Goal: Task Accomplishment & Management: Manage account settings

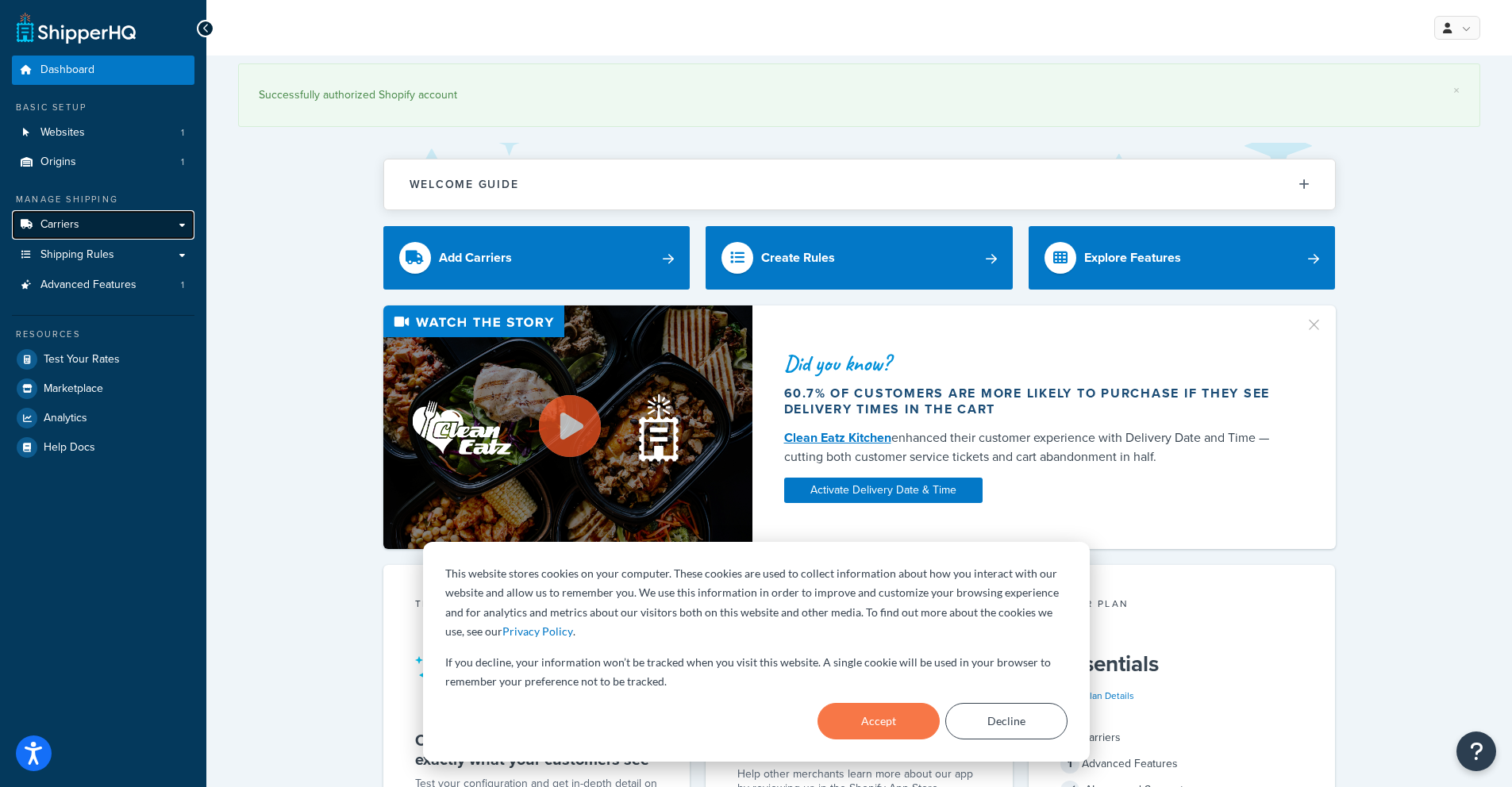
click at [92, 220] on link "Carriers" at bounding box center [102, 225] width 182 height 29
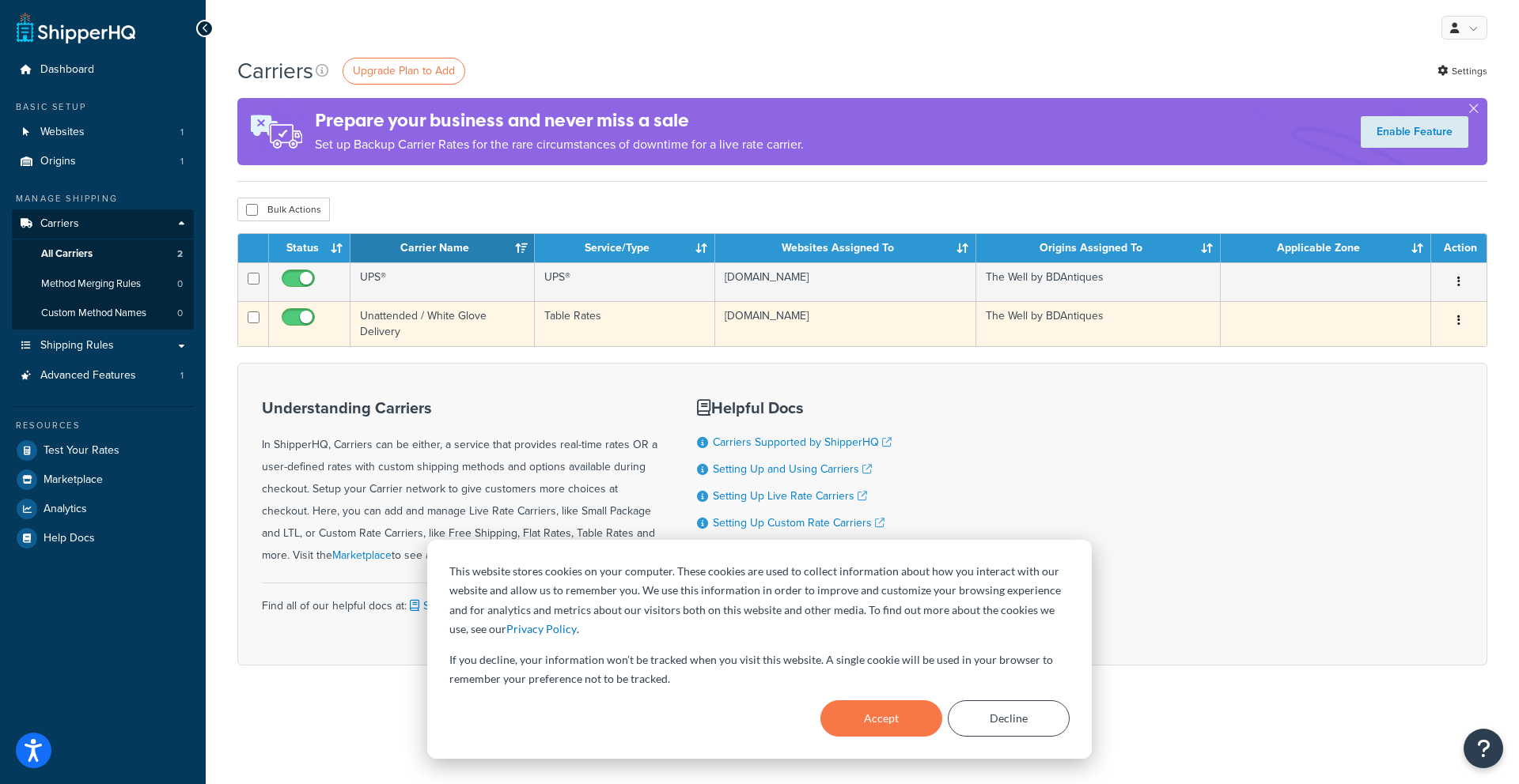
click at [1456, 324] on button "button" at bounding box center [1458, 321] width 23 height 25
click at [1409, 346] on link "Edit" at bounding box center [1394, 353] width 125 height 33
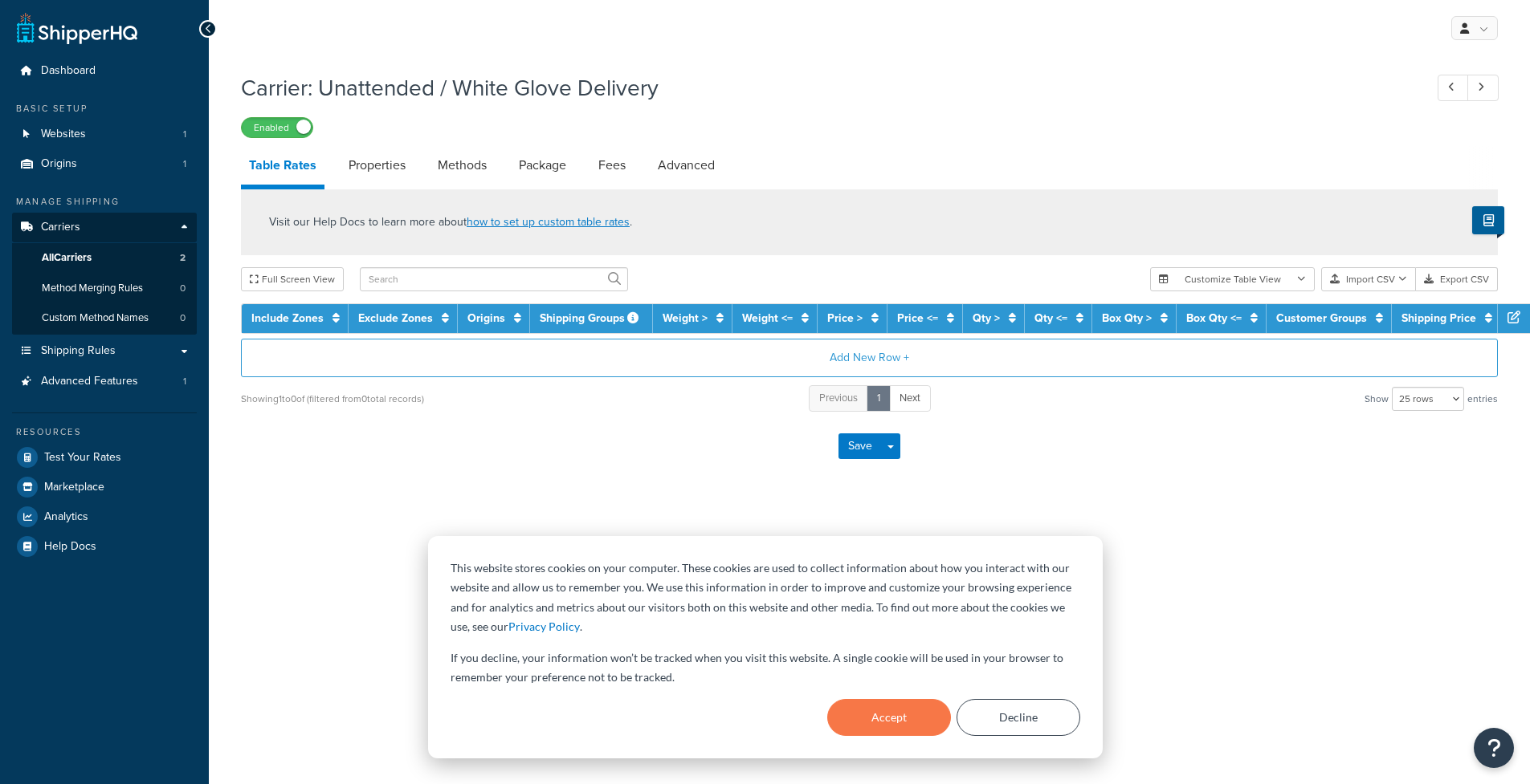
select select "25"
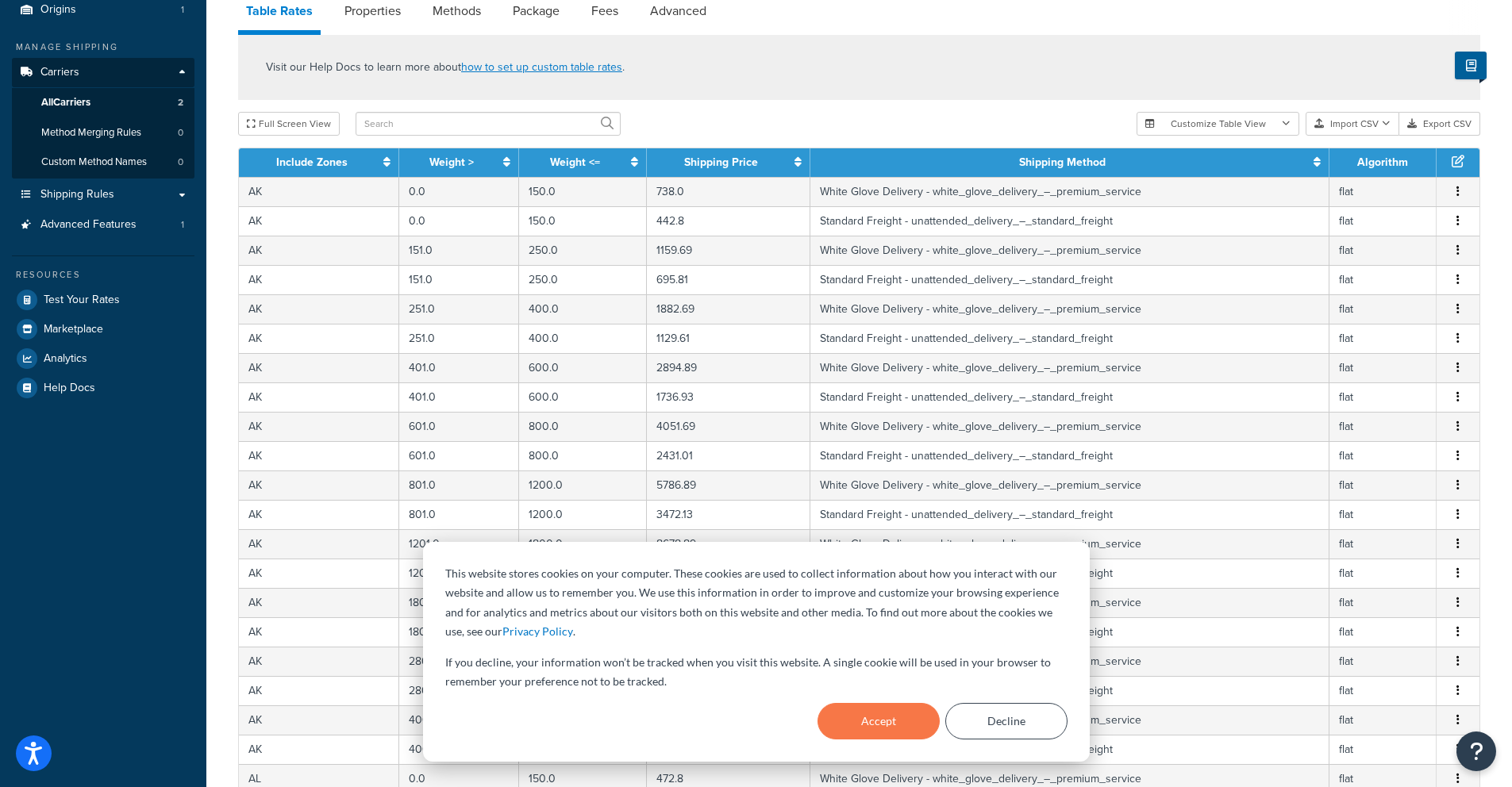
scroll to position [501, 0]
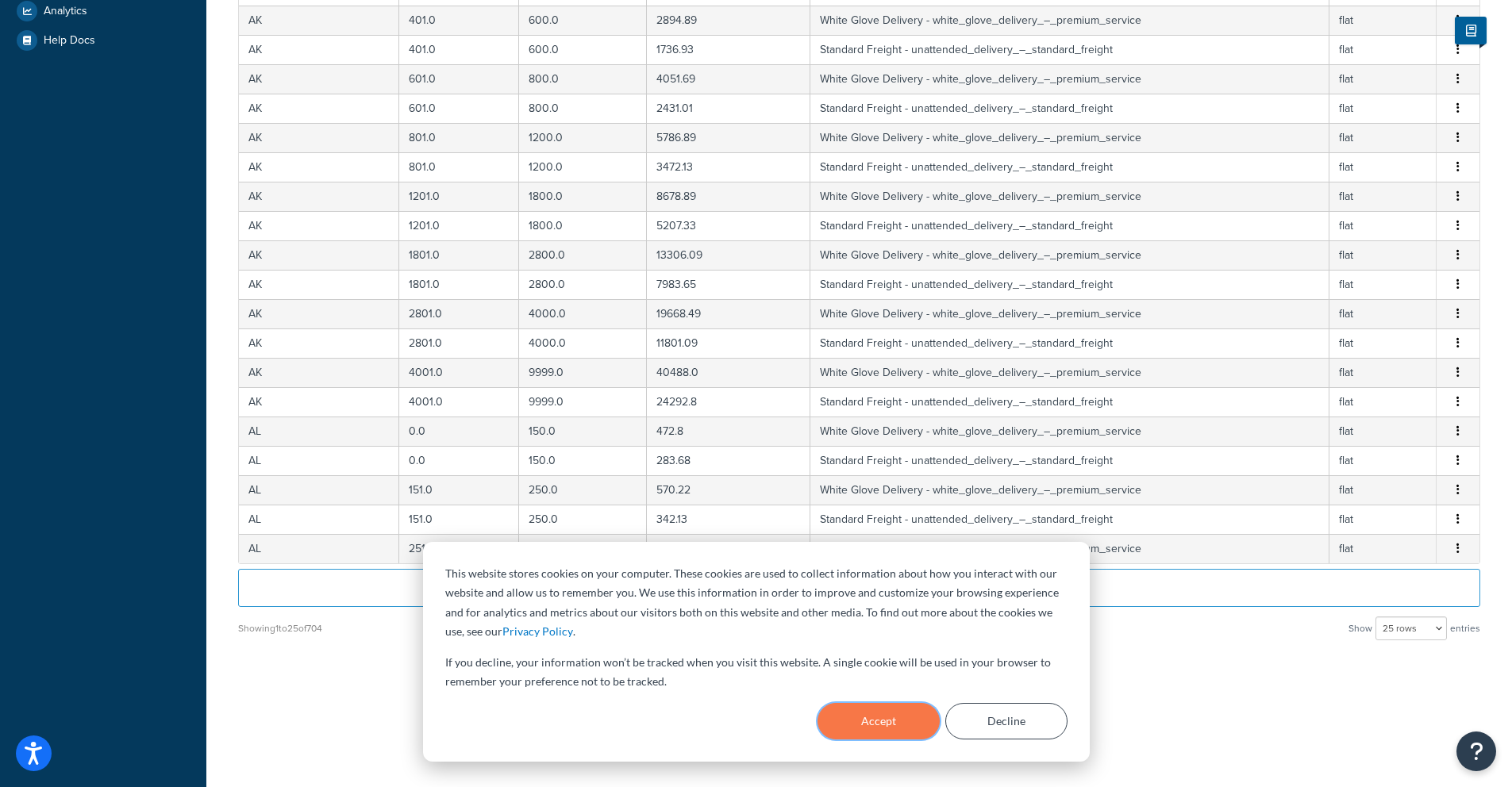
click at [884, 719] on button "Accept" at bounding box center [878, 722] width 122 height 36
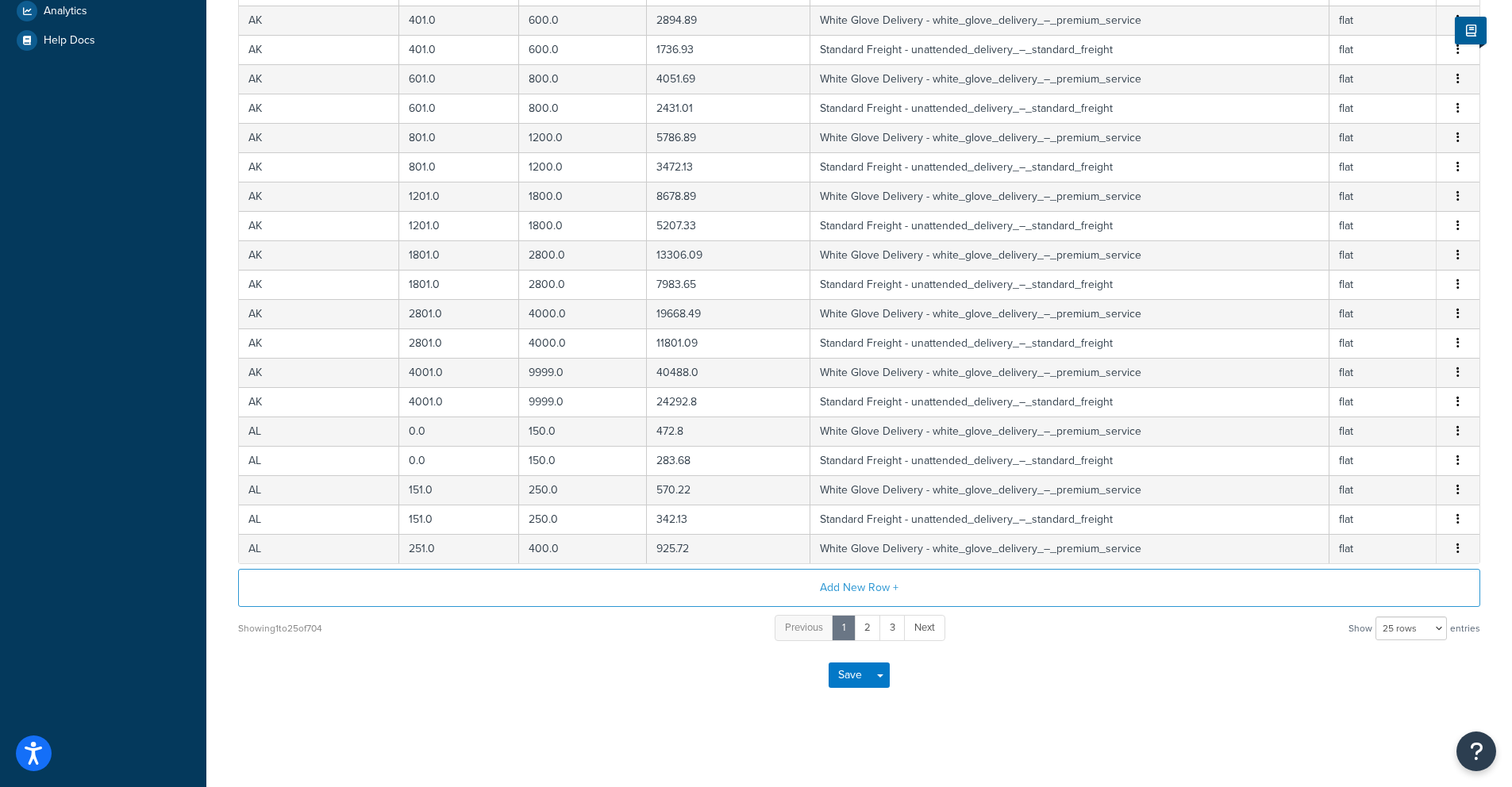
scroll to position [0, 0]
click at [919, 628] on span "Next" at bounding box center [925, 627] width 21 height 15
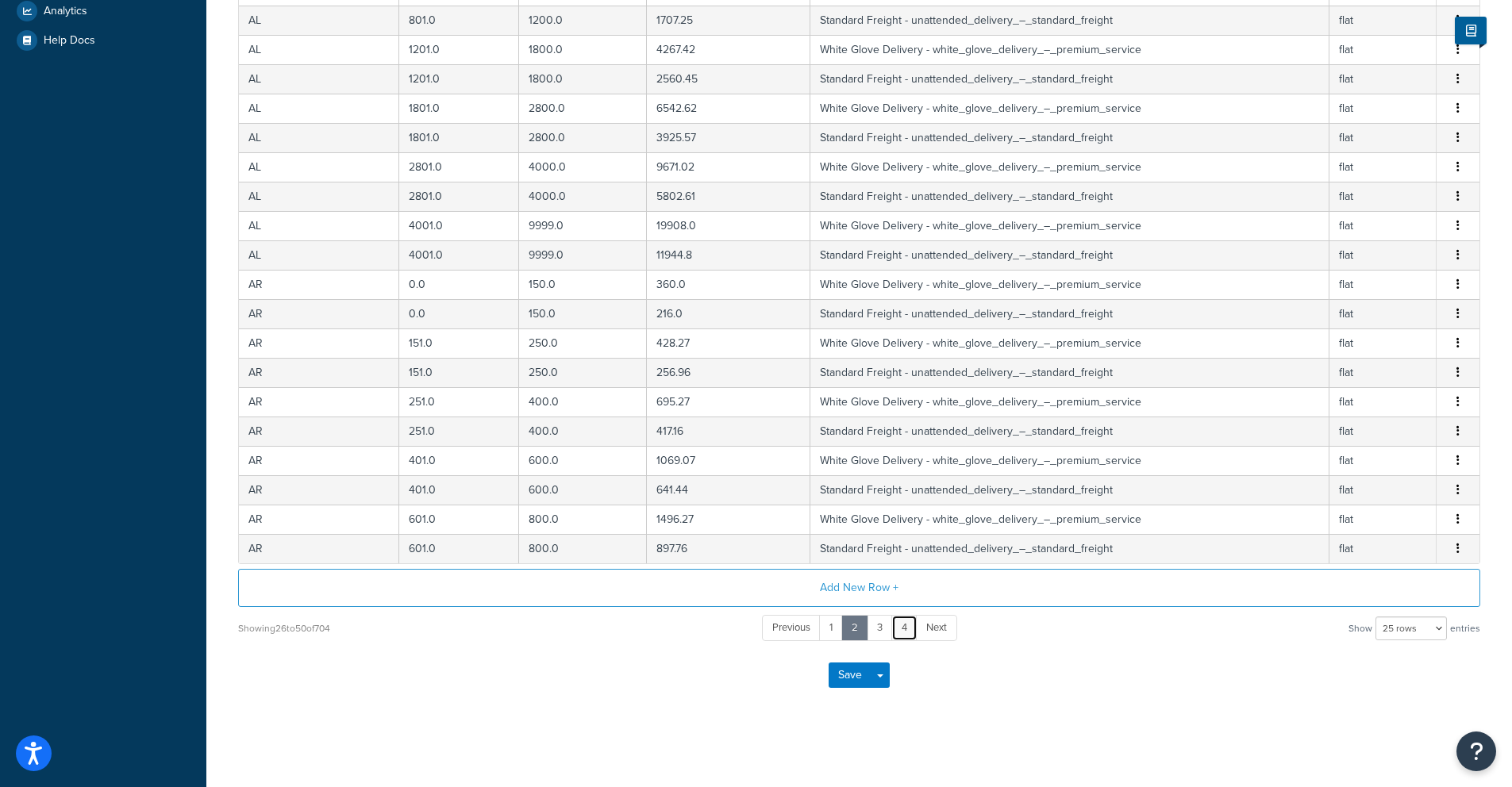
click at [899, 629] on link "4" at bounding box center [904, 628] width 26 height 26
click at [921, 631] on link "6" at bounding box center [918, 628] width 27 height 26
click at [926, 631] on link "8" at bounding box center [918, 628] width 27 height 26
click at [924, 631] on link "10" at bounding box center [918, 628] width 30 height 26
click at [924, 631] on link "12" at bounding box center [920, 628] width 30 height 26
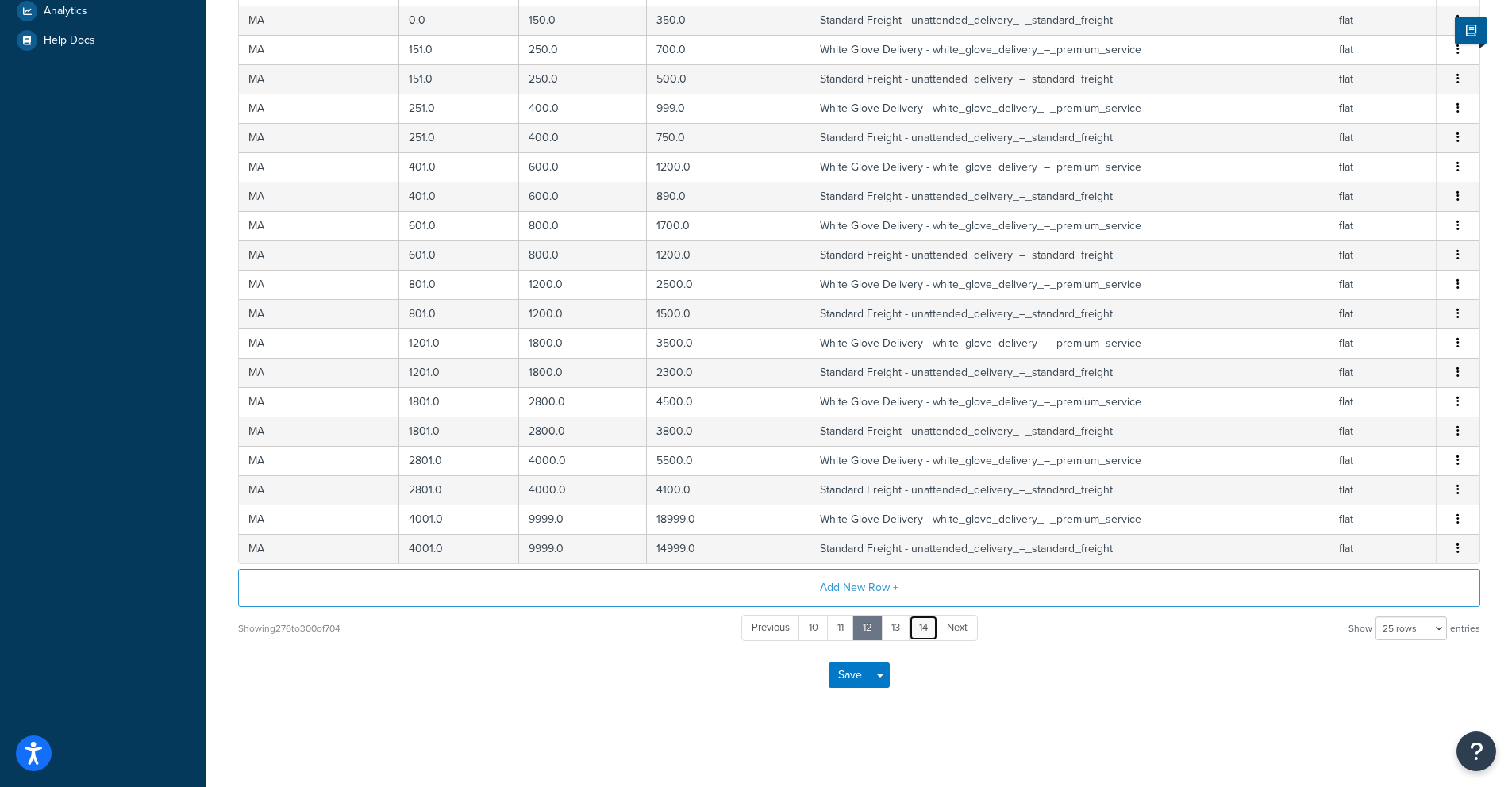
click at [924, 631] on link "14" at bounding box center [923, 628] width 29 height 26
click at [926, 631] on link "16" at bounding box center [924, 628] width 30 height 26
click at [932, 630] on link "18" at bounding box center [924, 628] width 30 height 26
click at [932, 630] on link "20" at bounding box center [925, 628] width 34 height 26
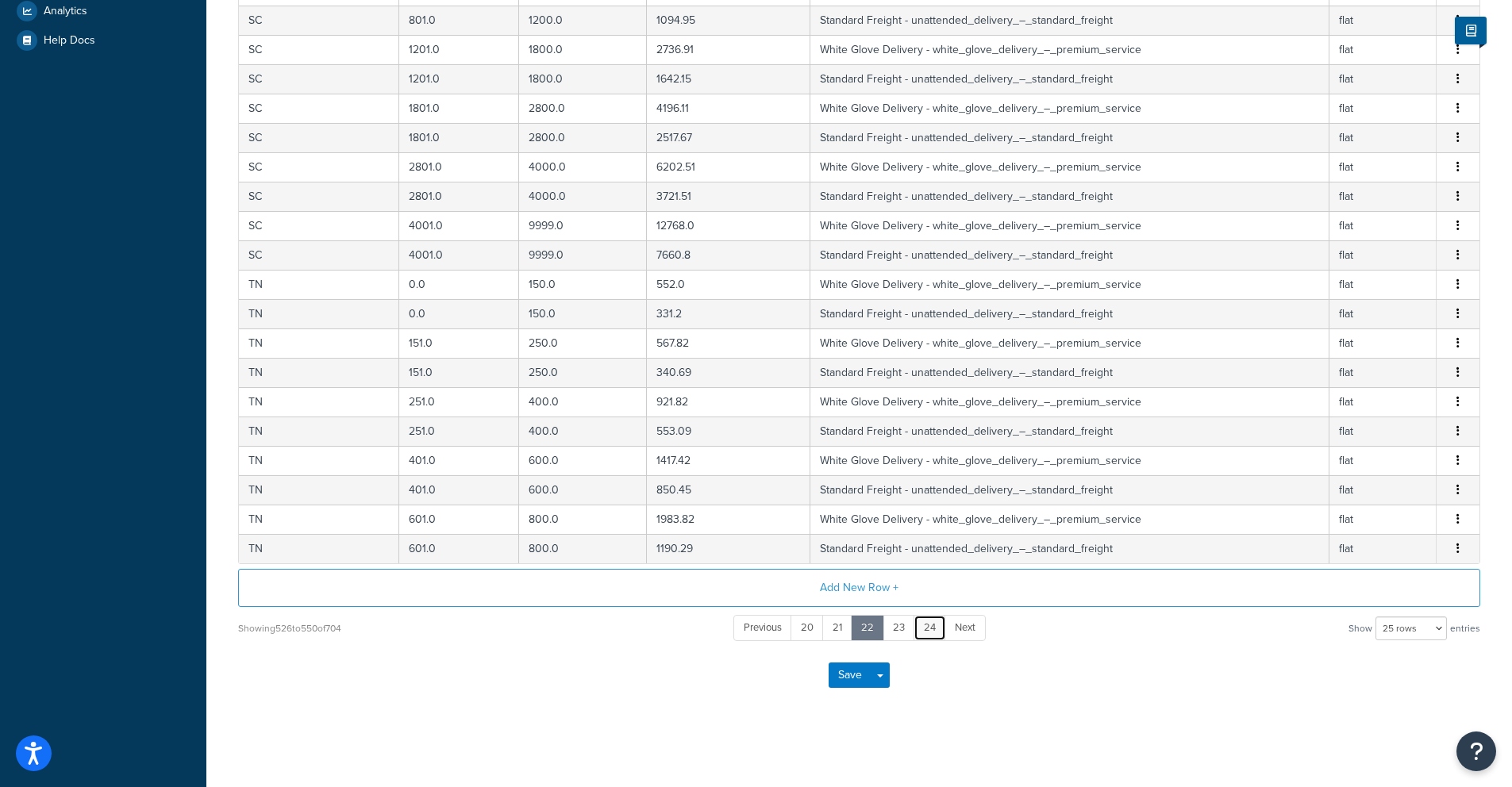
click at [932, 630] on link "24" at bounding box center [930, 628] width 33 height 26
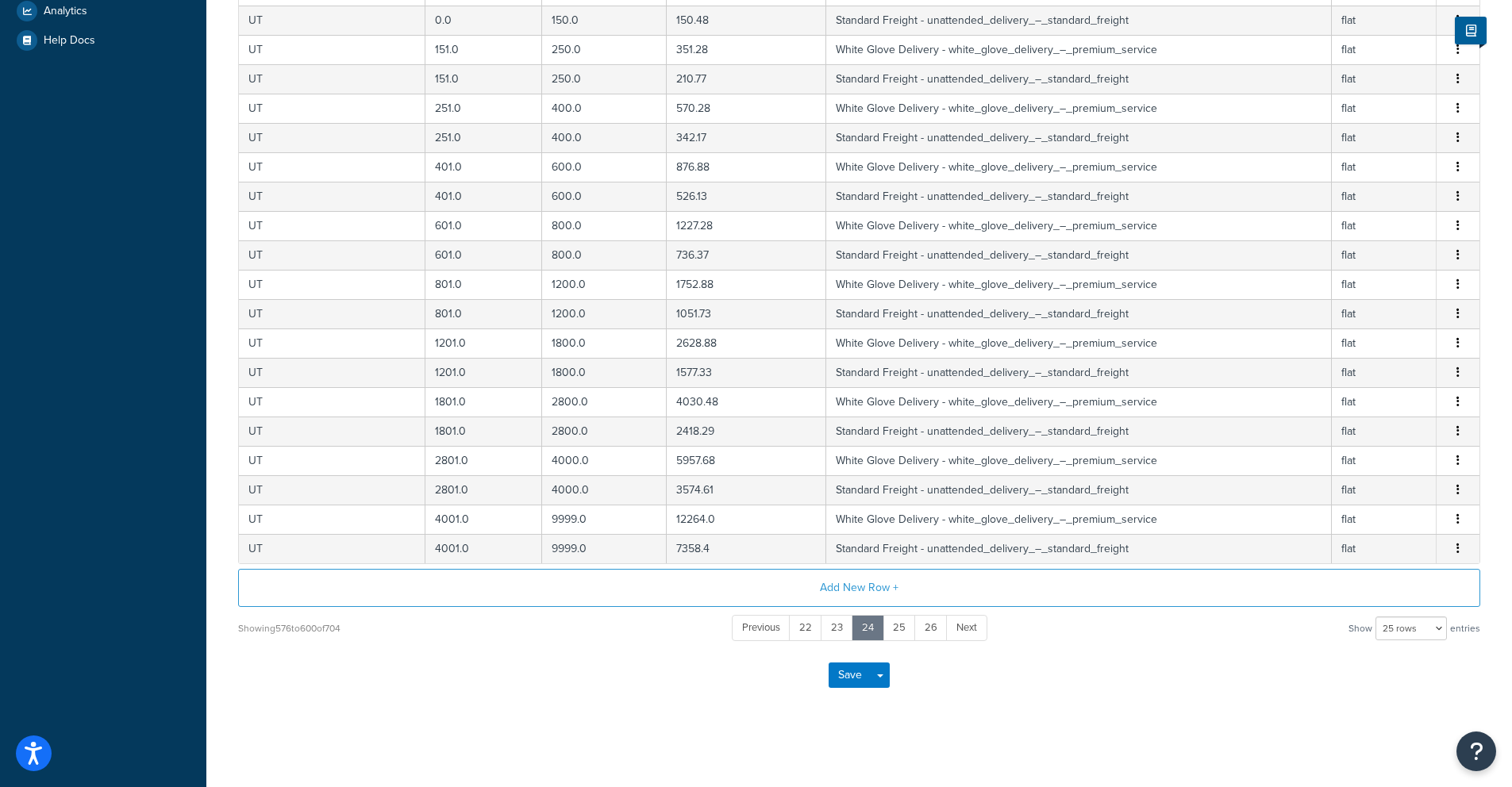
click at [932, 630] on link "26" at bounding box center [931, 628] width 34 height 26
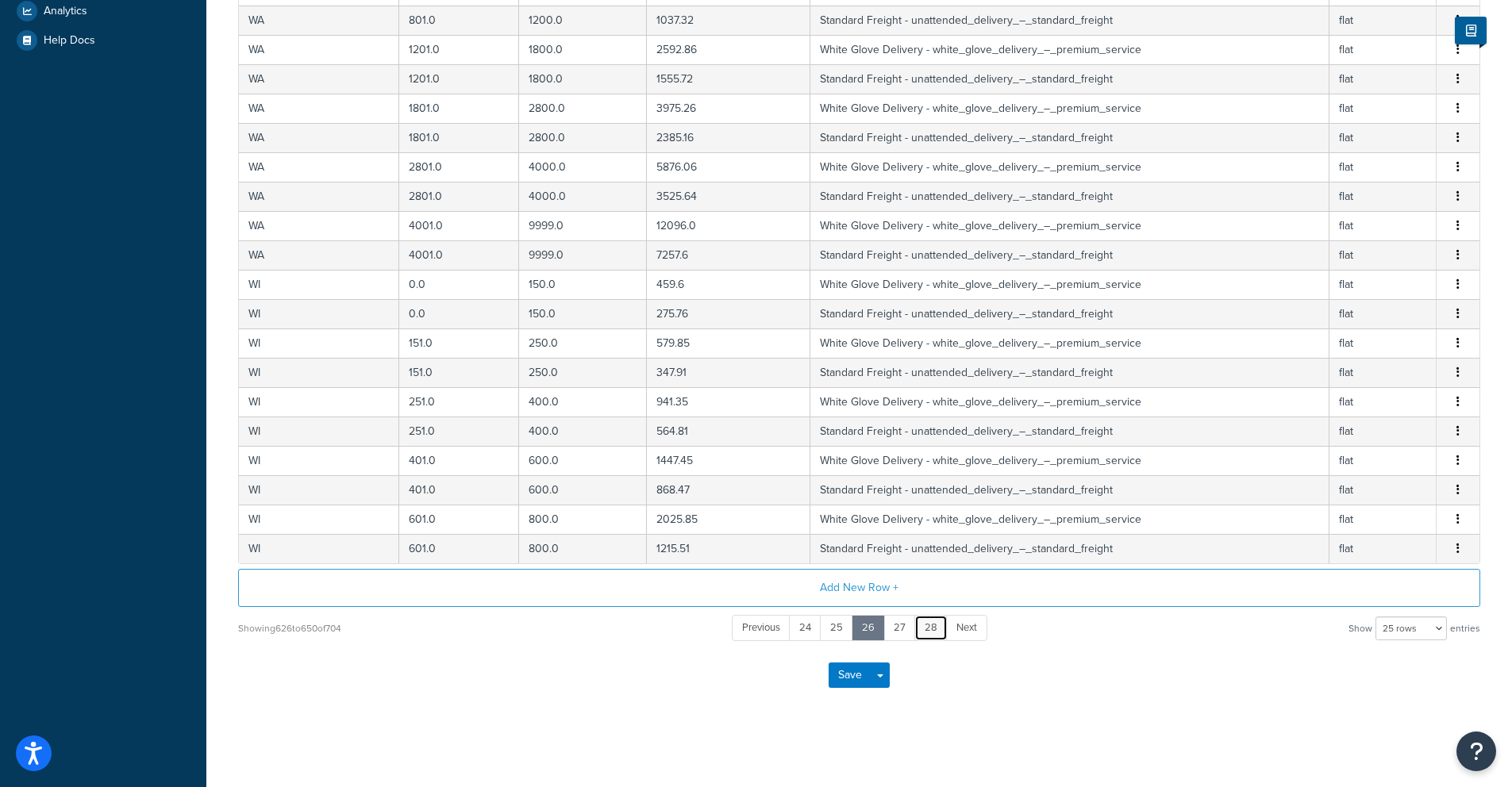
click at [932, 630] on link "28" at bounding box center [931, 628] width 34 height 26
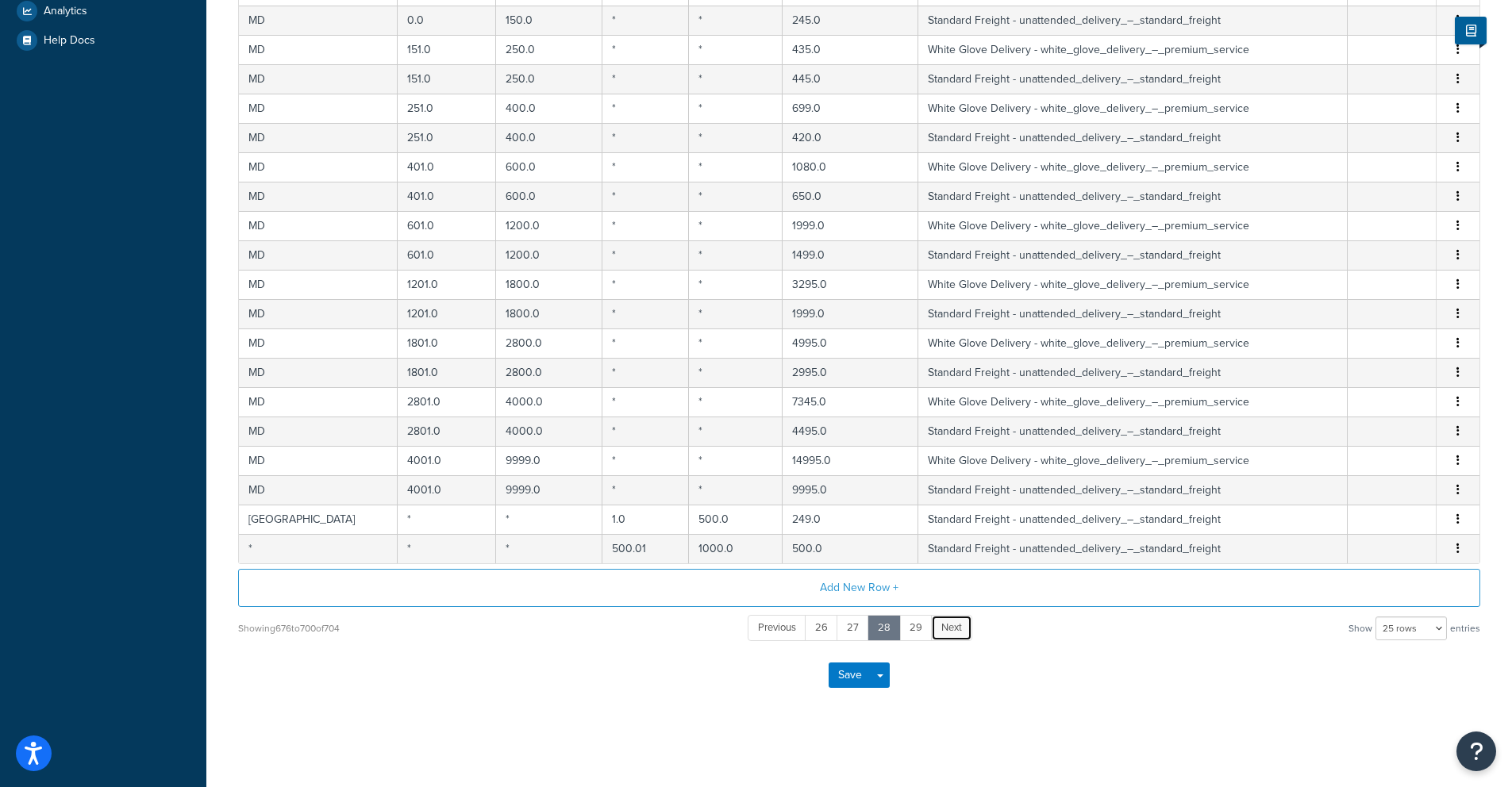
click at [933, 631] on link "Next" at bounding box center [952, 628] width 42 height 26
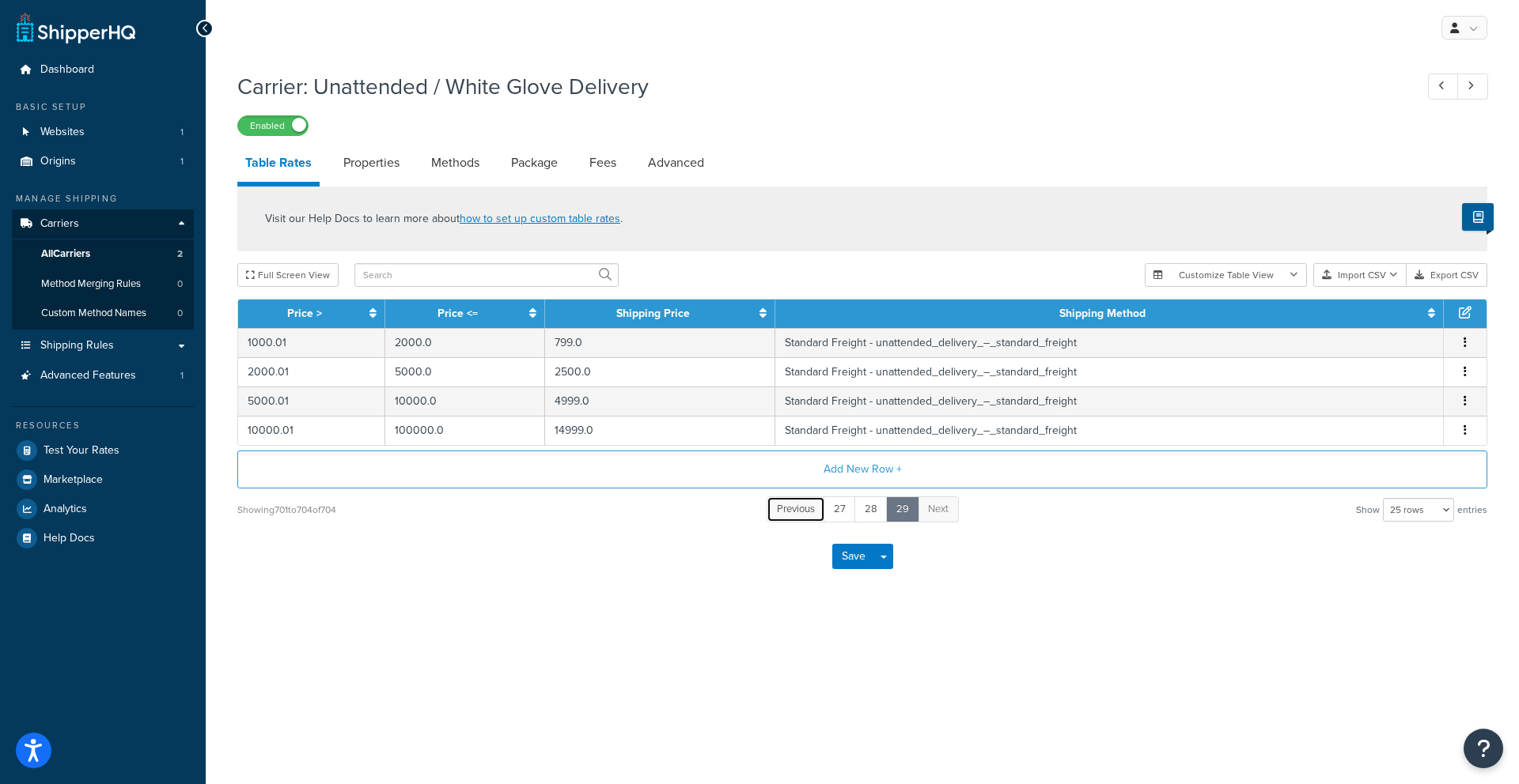
click at [804, 516] on span "Previous" at bounding box center [796, 509] width 38 height 15
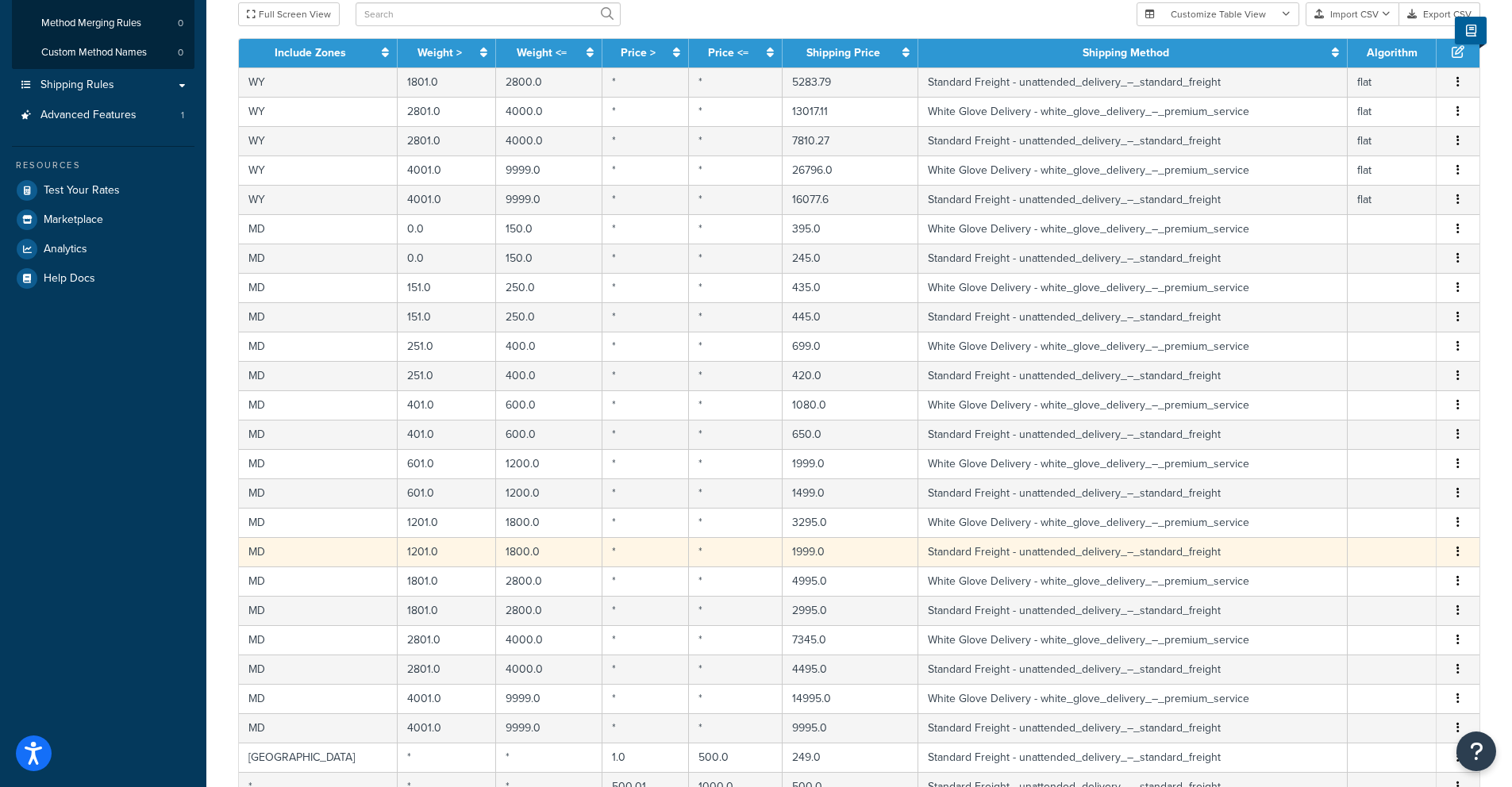
scroll to position [501, 0]
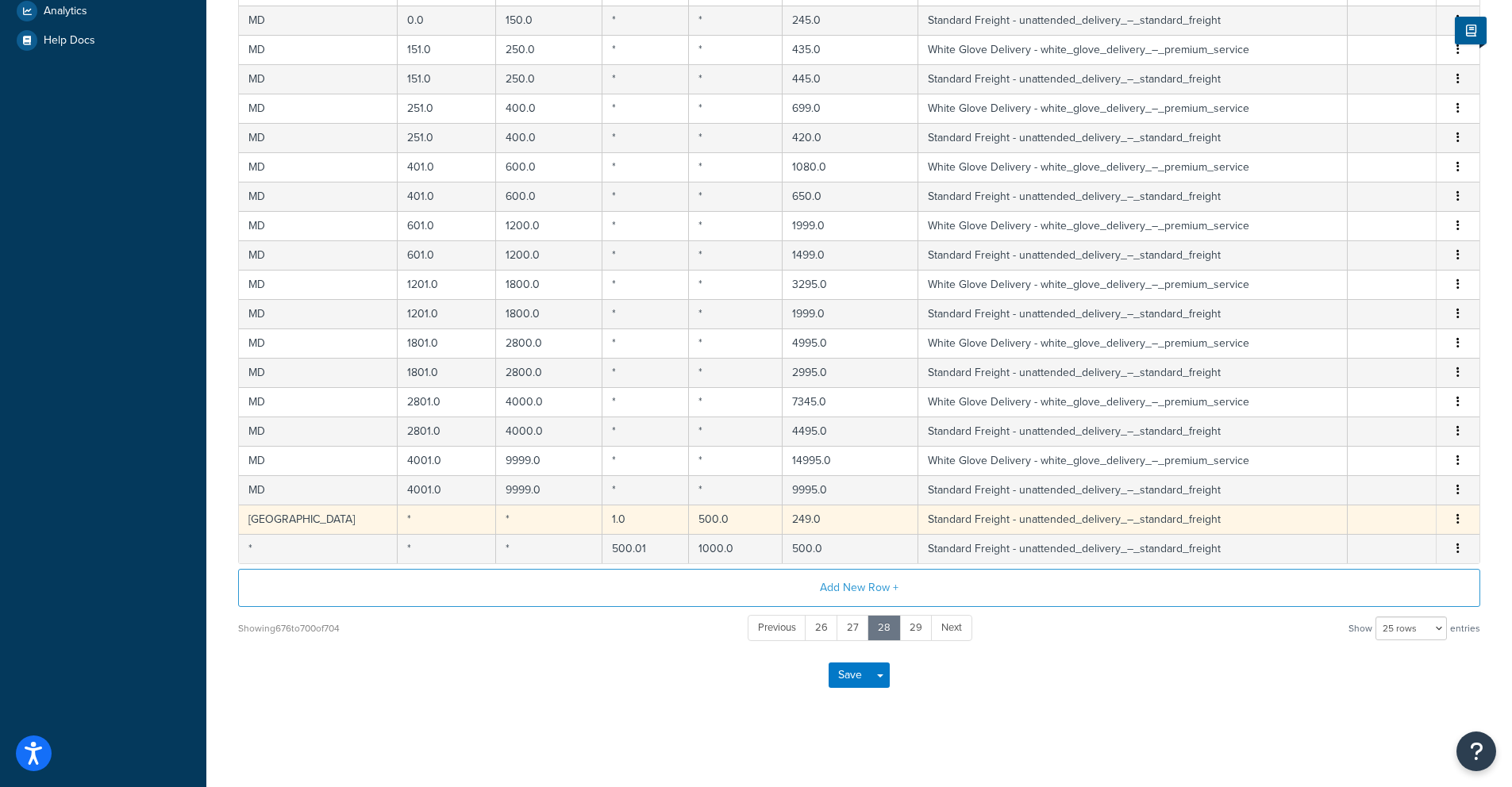
click at [1459, 520] on icon "button" at bounding box center [1459, 519] width 4 height 11
click at [1374, 542] on div "Delete" at bounding box center [1378, 553] width 112 height 33
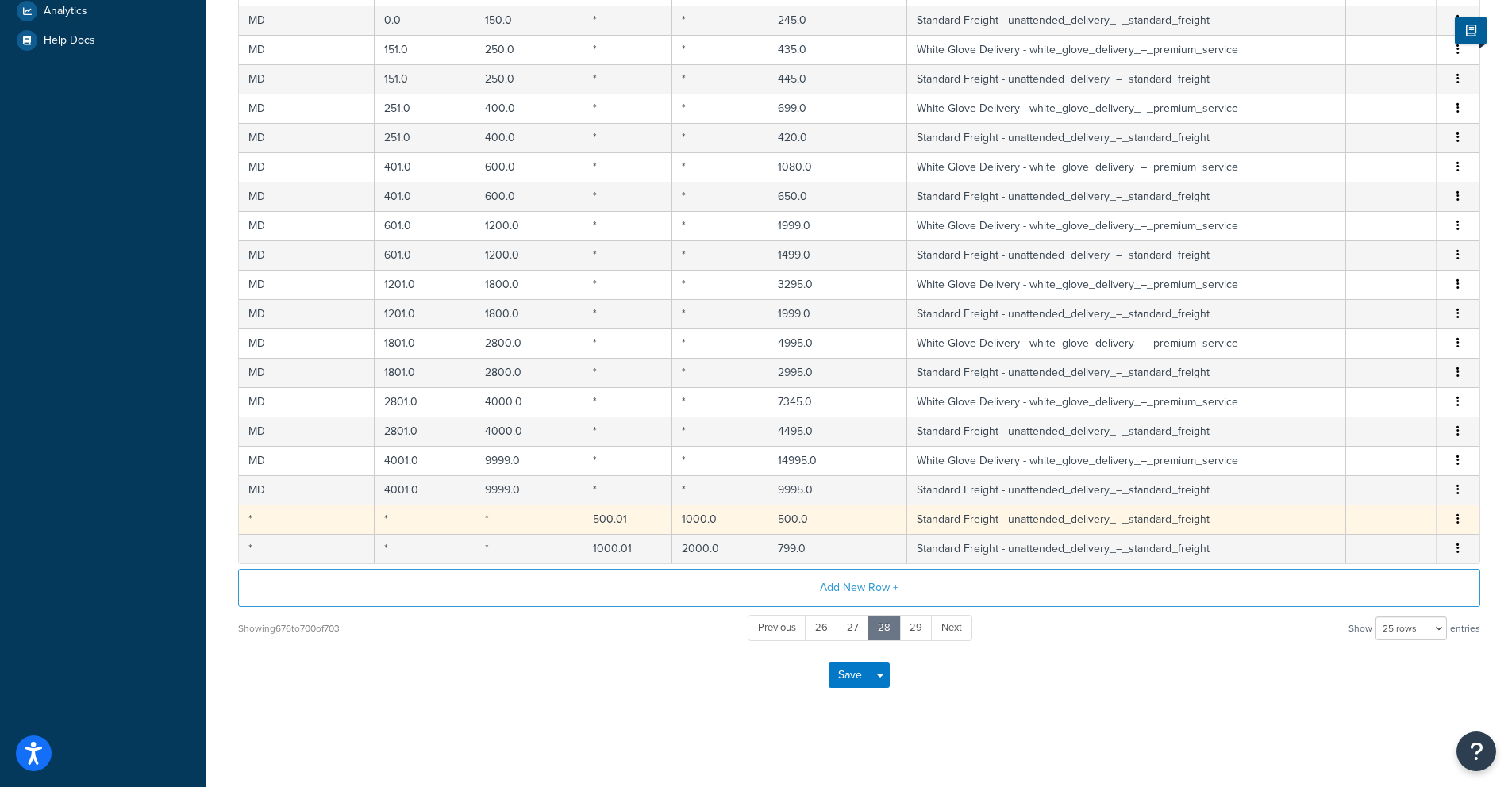
click at [1454, 518] on button "button" at bounding box center [1458, 520] width 13 height 17
click at [1410, 552] on div "Delete" at bounding box center [1378, 553] width 112 height 33
click at [1458, 520] on icon "button" at bounding box center [1459, 519] width 4 height 11
click at [1410, 549] on div "Delete" at bounding box center [1378, 553] width 112 height 33
click at [1457, 520] on icon "button" at bounding box center [1459, 519] width 4 height 11
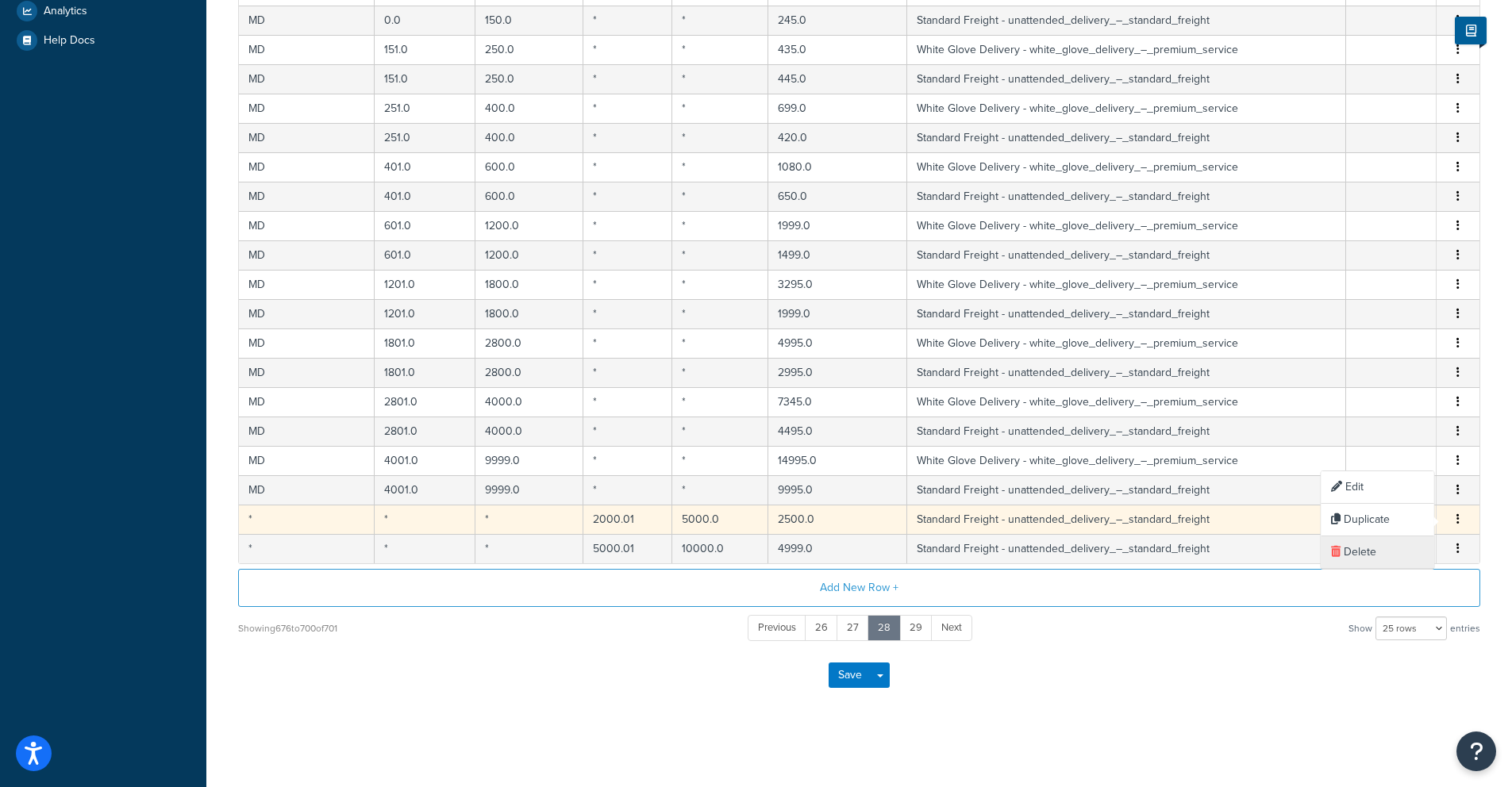
click at [1405, 553] on div "Delete" at bounding box center [1378, 553] width 112 height 33
click at [1457, 522] on icon "button" at bounding box center [1459, 519] width 4 height 11
click at [1404, 552] on div "Delete" at bounding box center [1378, 553] width 112 height 33
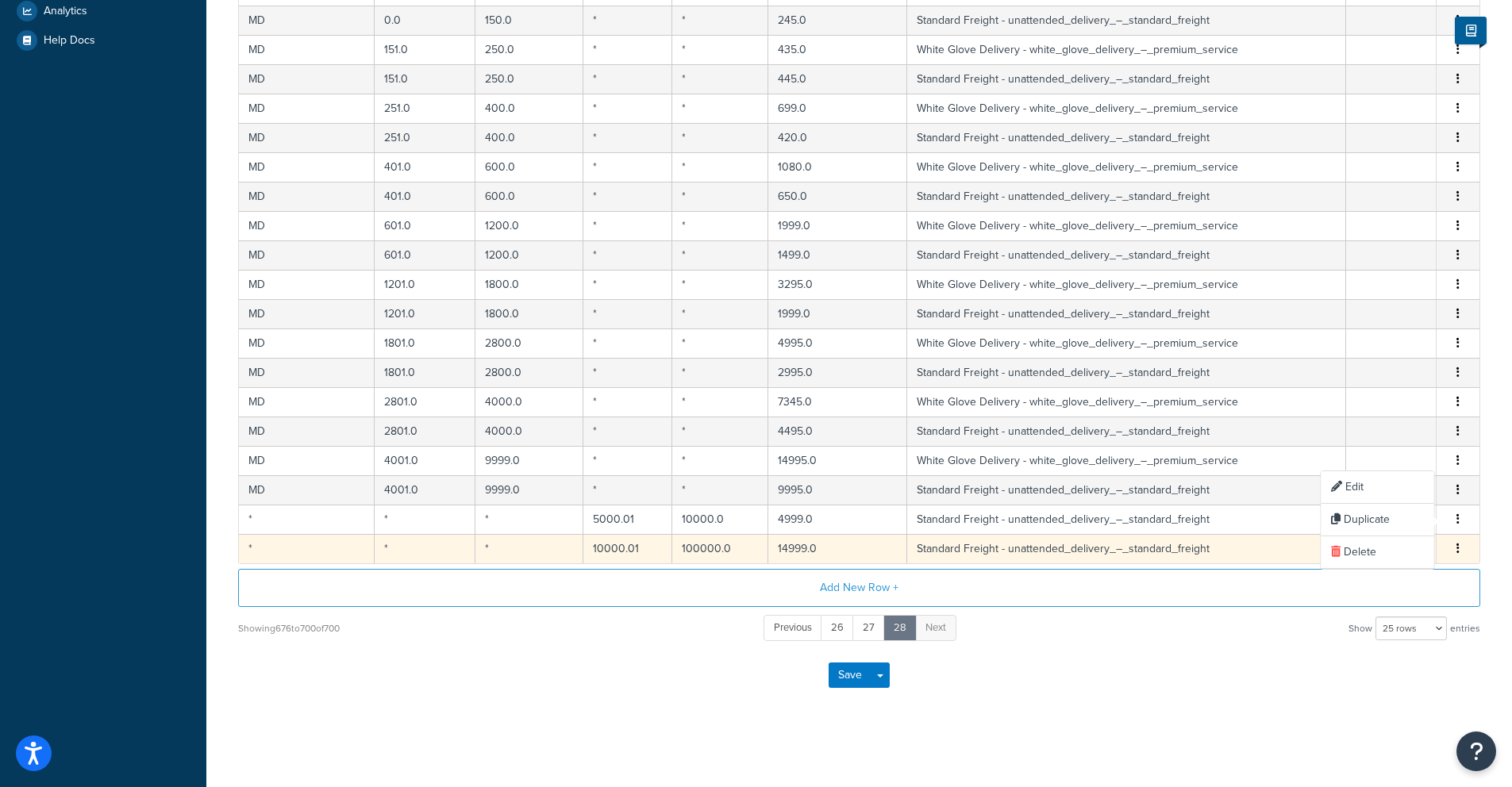
scroll to position [472, 0]
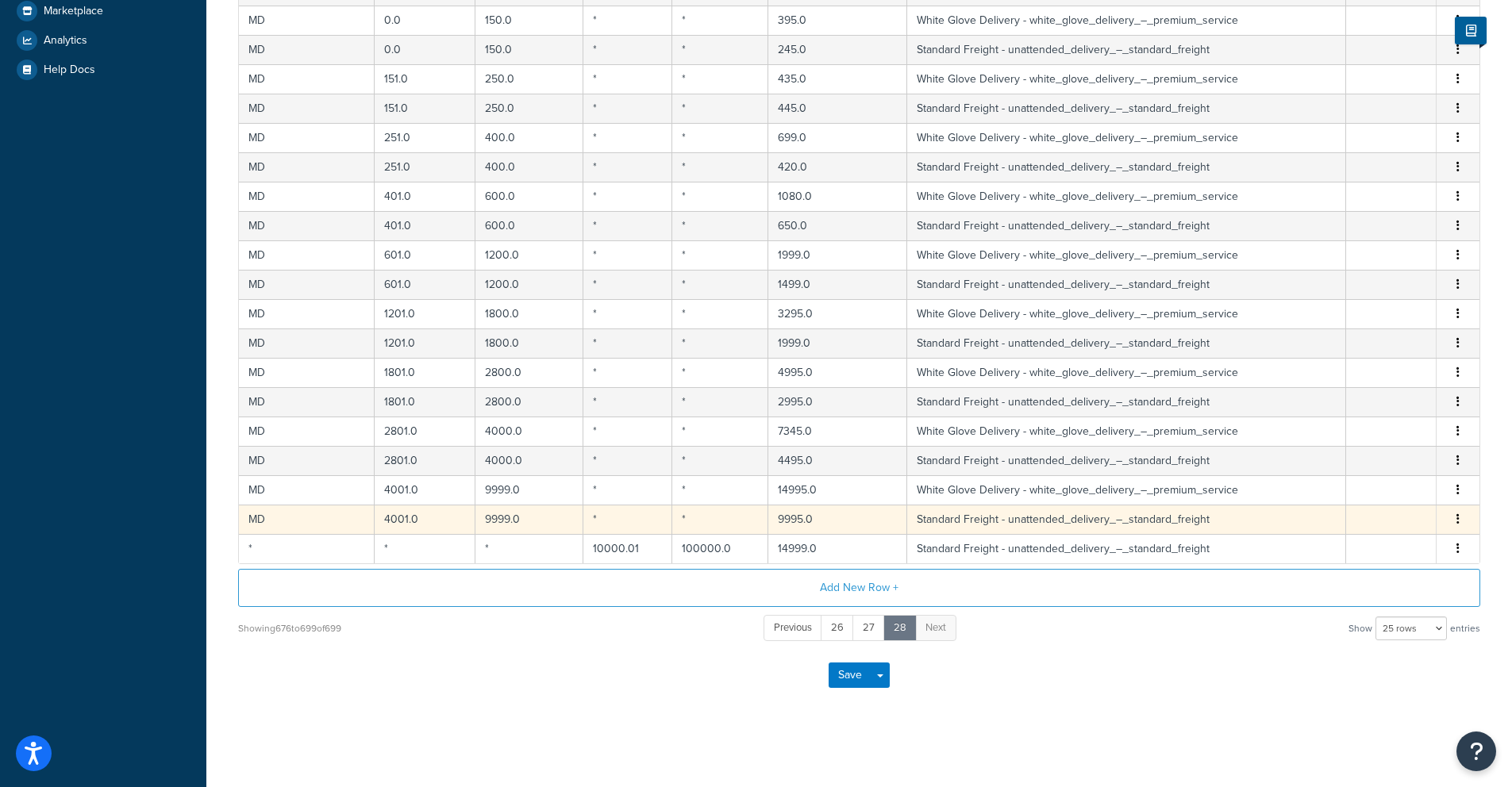
click at [1457, 524] on icon "button" at bounding box center [1459, 519] width 4 height 11
click at [1401, 558] on div "Delete" at bounding box center [1378, 553] width 112 height 33
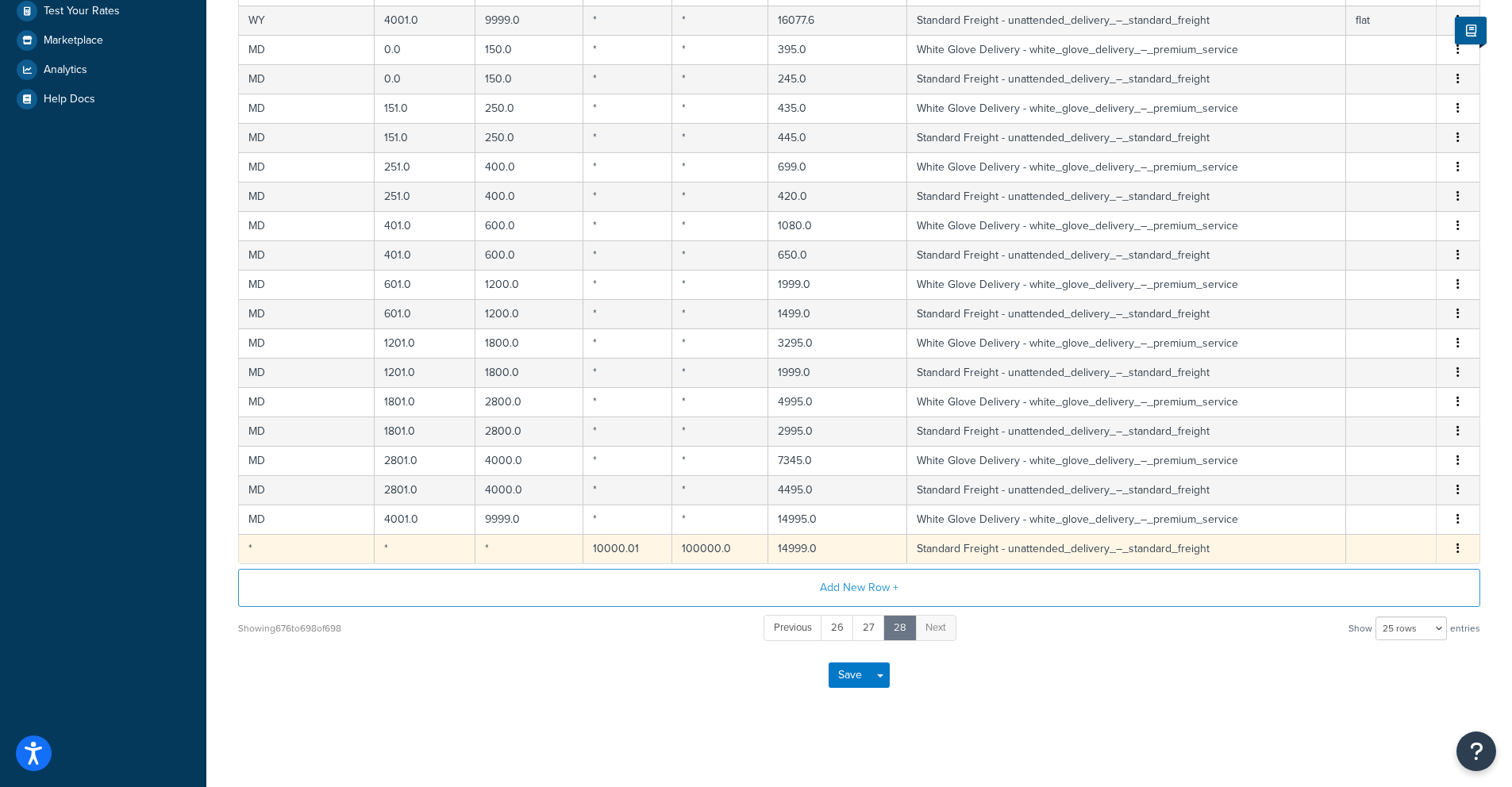
click at [1457, 546] on icon "button" at bounding box center [1459, 549] width 4 height 11
click at [1406, 579] on div "Delete" at bounding box center [1378, 582] width 112 height 33
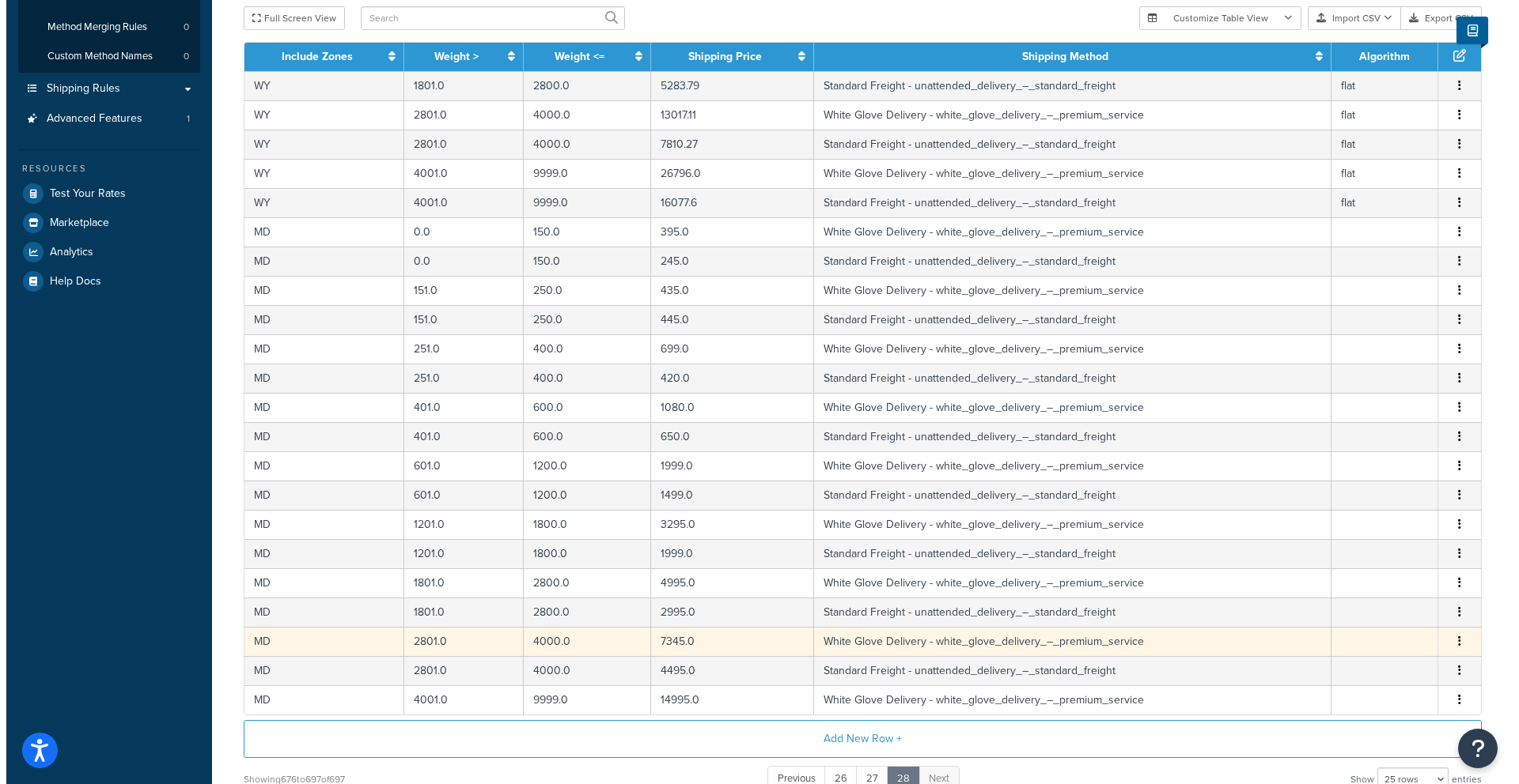
scroll to position [257, 0]
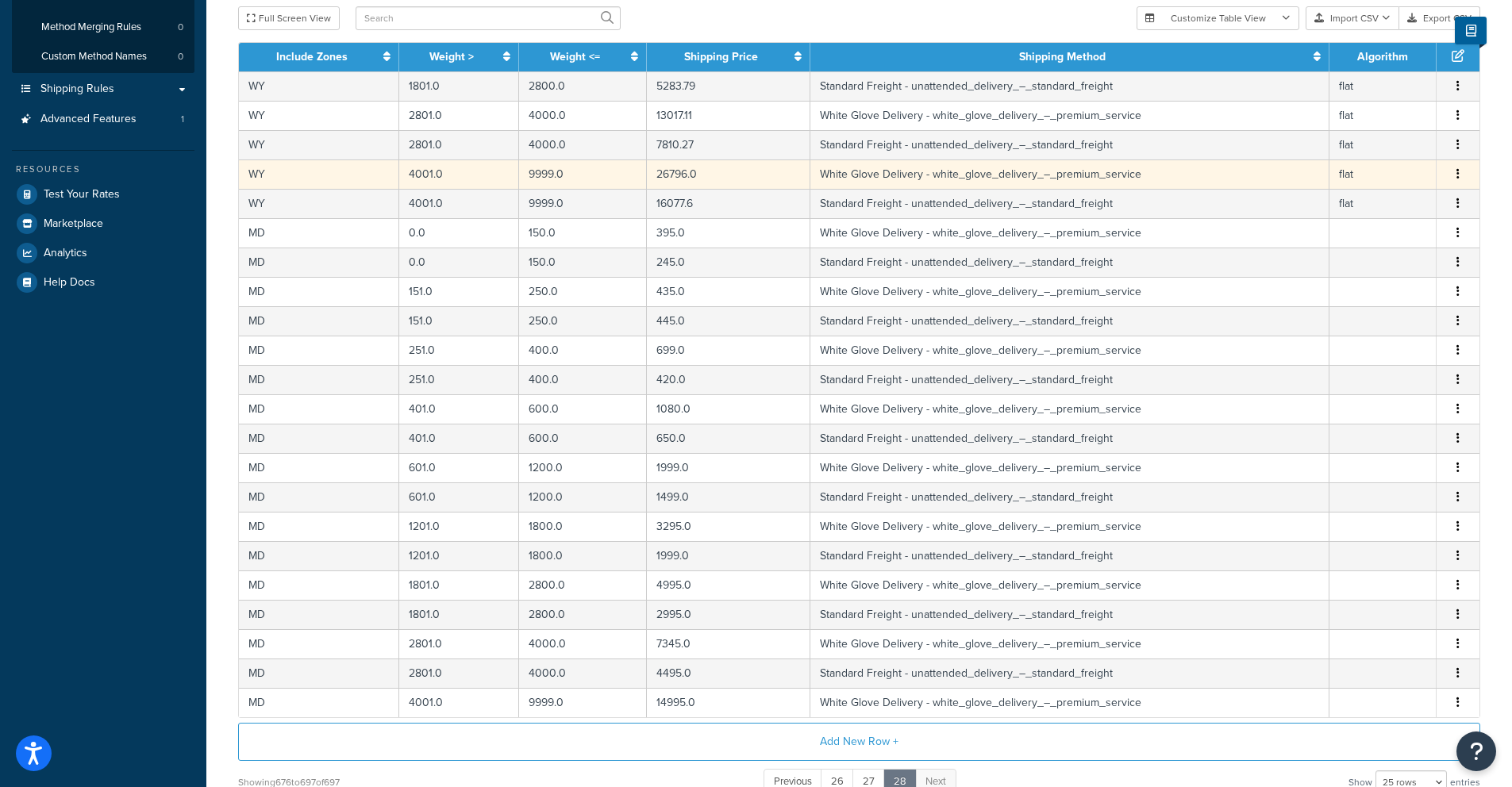
click at [1457, 175] on icon "button" at bounding box center [1459, 174] width 4 height 11
click at [1361, 140] on div "Edit" at bounding box center [1378, 145] width 112 height 33
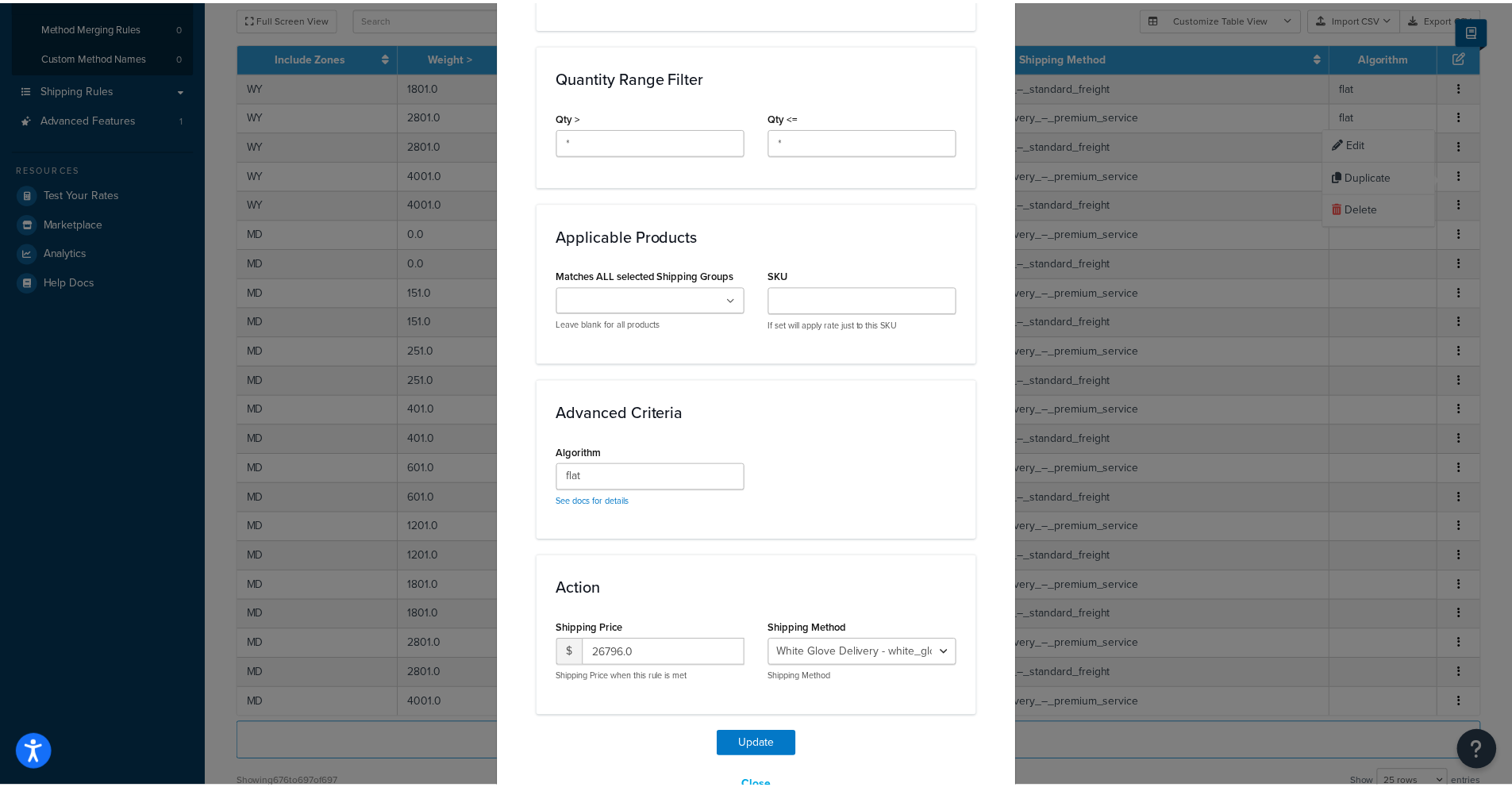
scroll to position [736, 0]
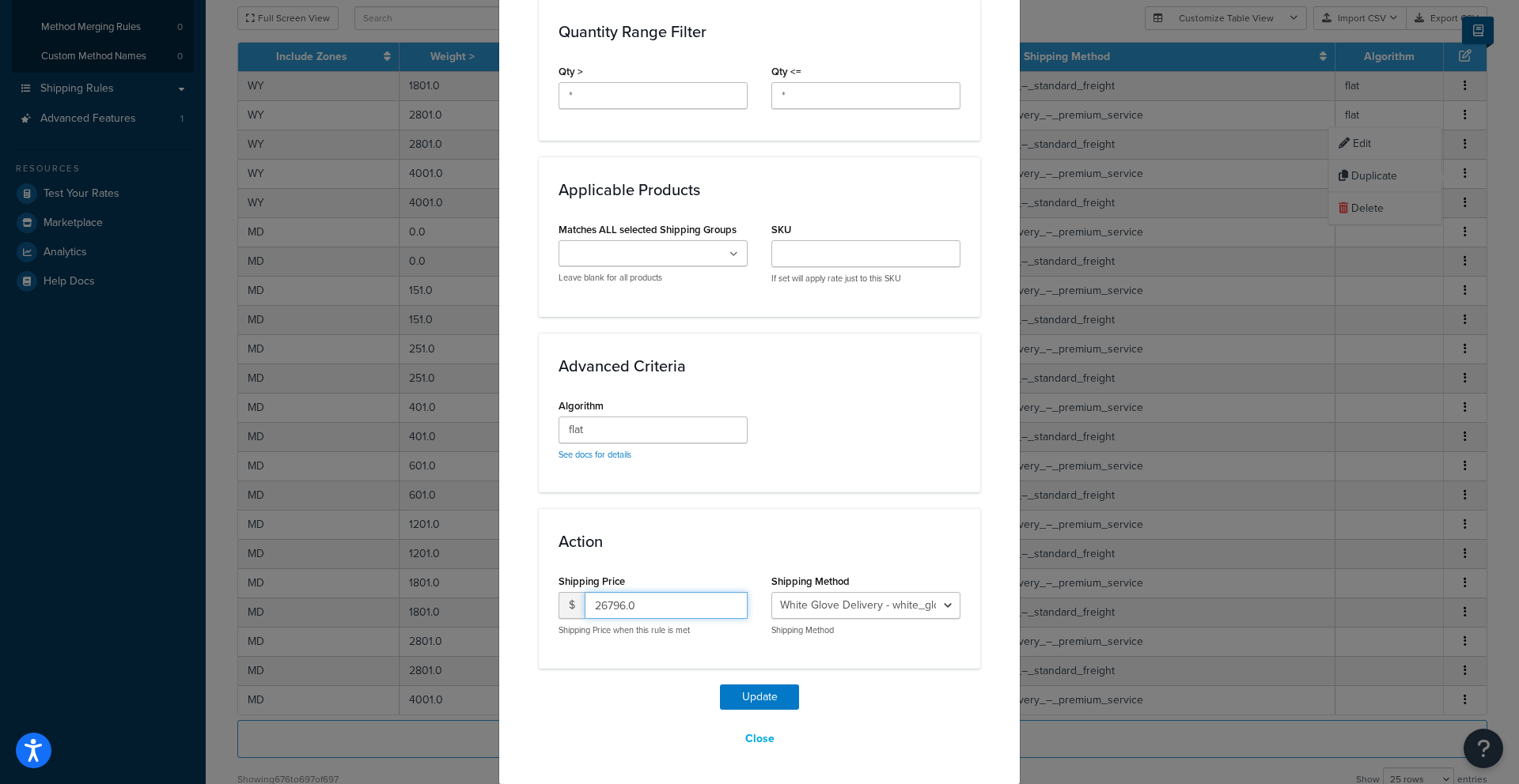
click at [595, 606] on input "26796.0" at bounding box center [666, 606] width 163 height 27
type input "16796.0"
click at [742, 694] on button "Update" at bounding box center [760, 697] width 80 height 25
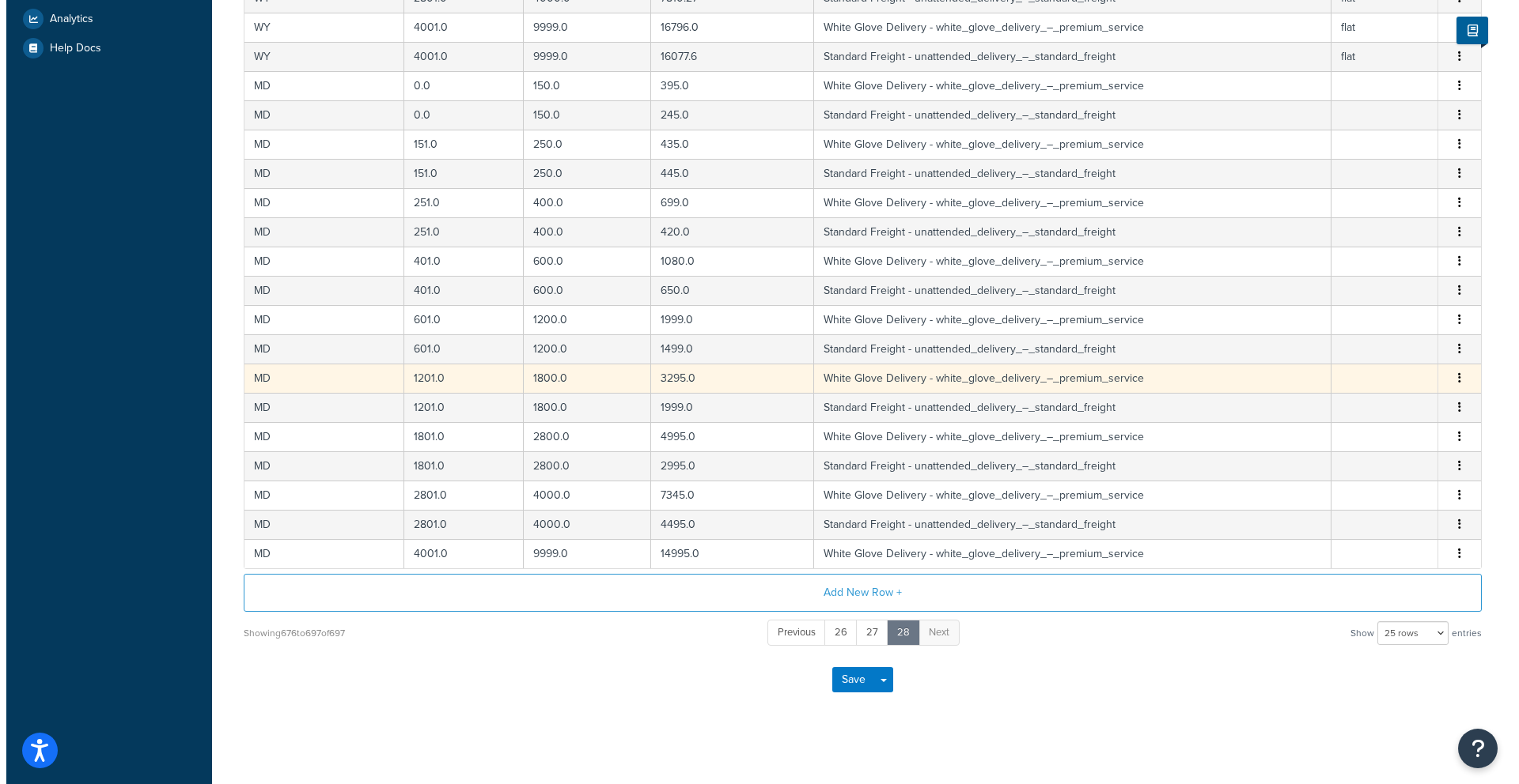
scroll to position [499, 0]
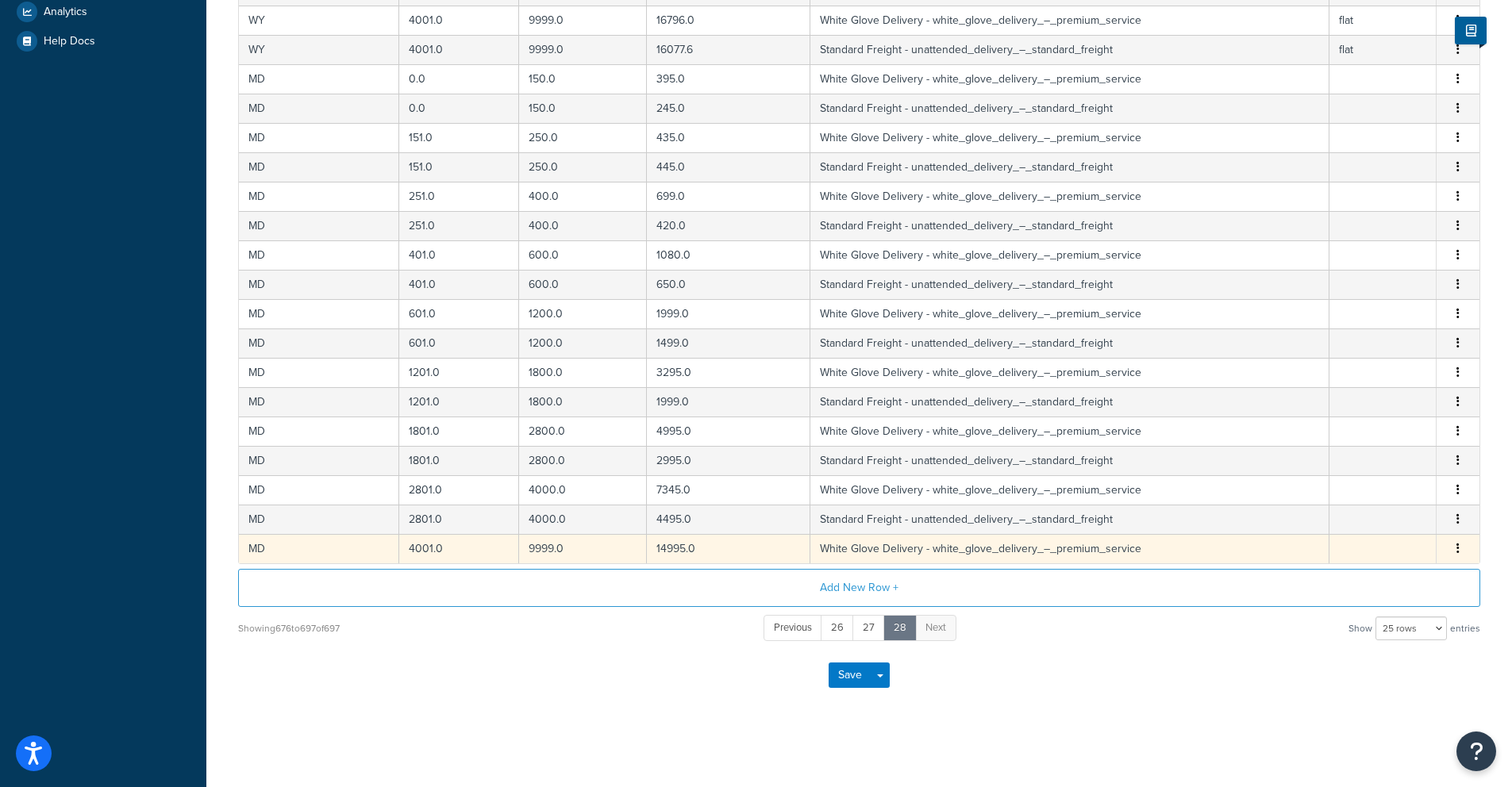
click at [1457, 553] on icon "button" at bounding box center [1459, 549] width 4 height 11
click at [1376, 508] on div "Edit" at bounding box center [1378, 517] width 112 height 33
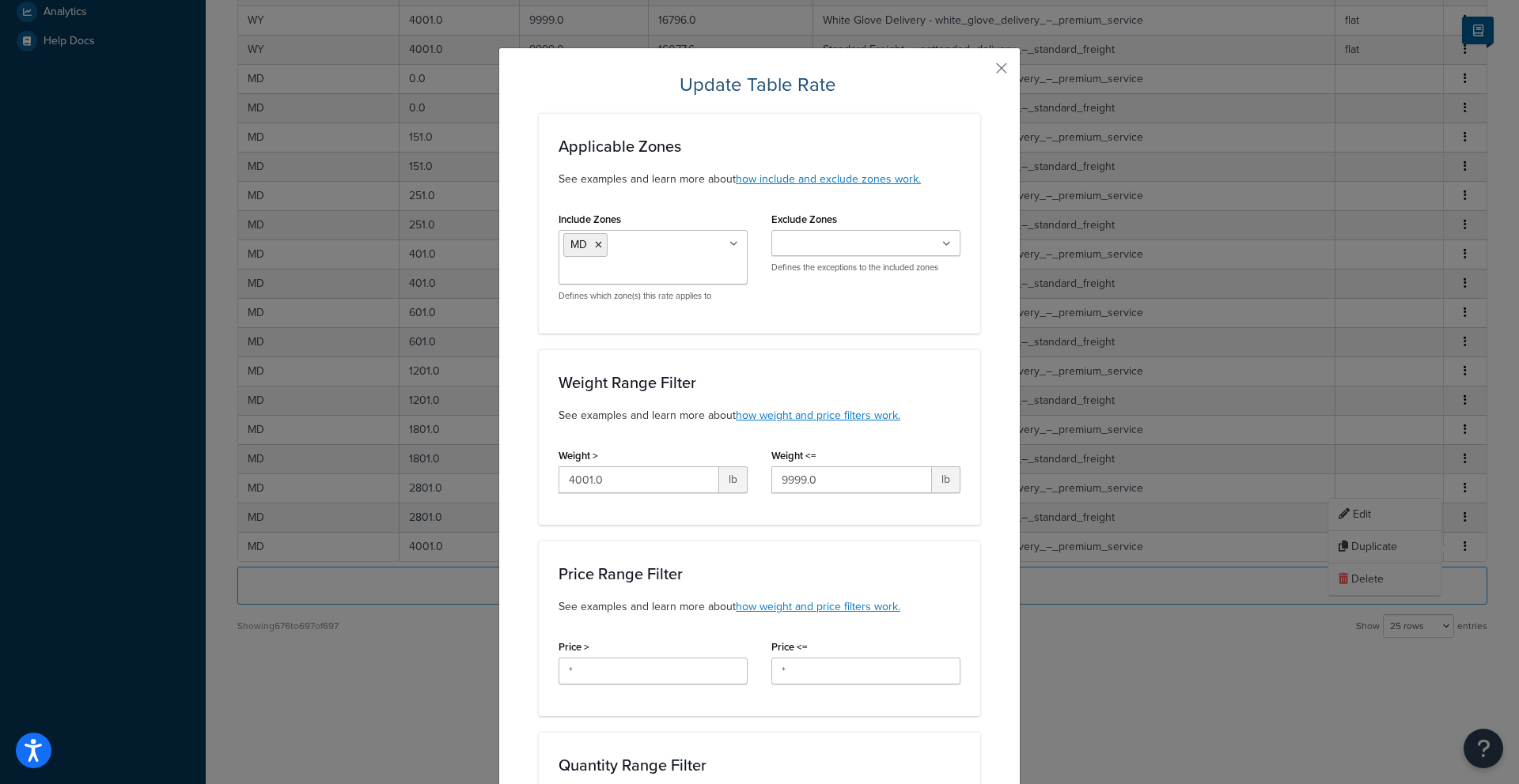
scroll to position [733, 0]
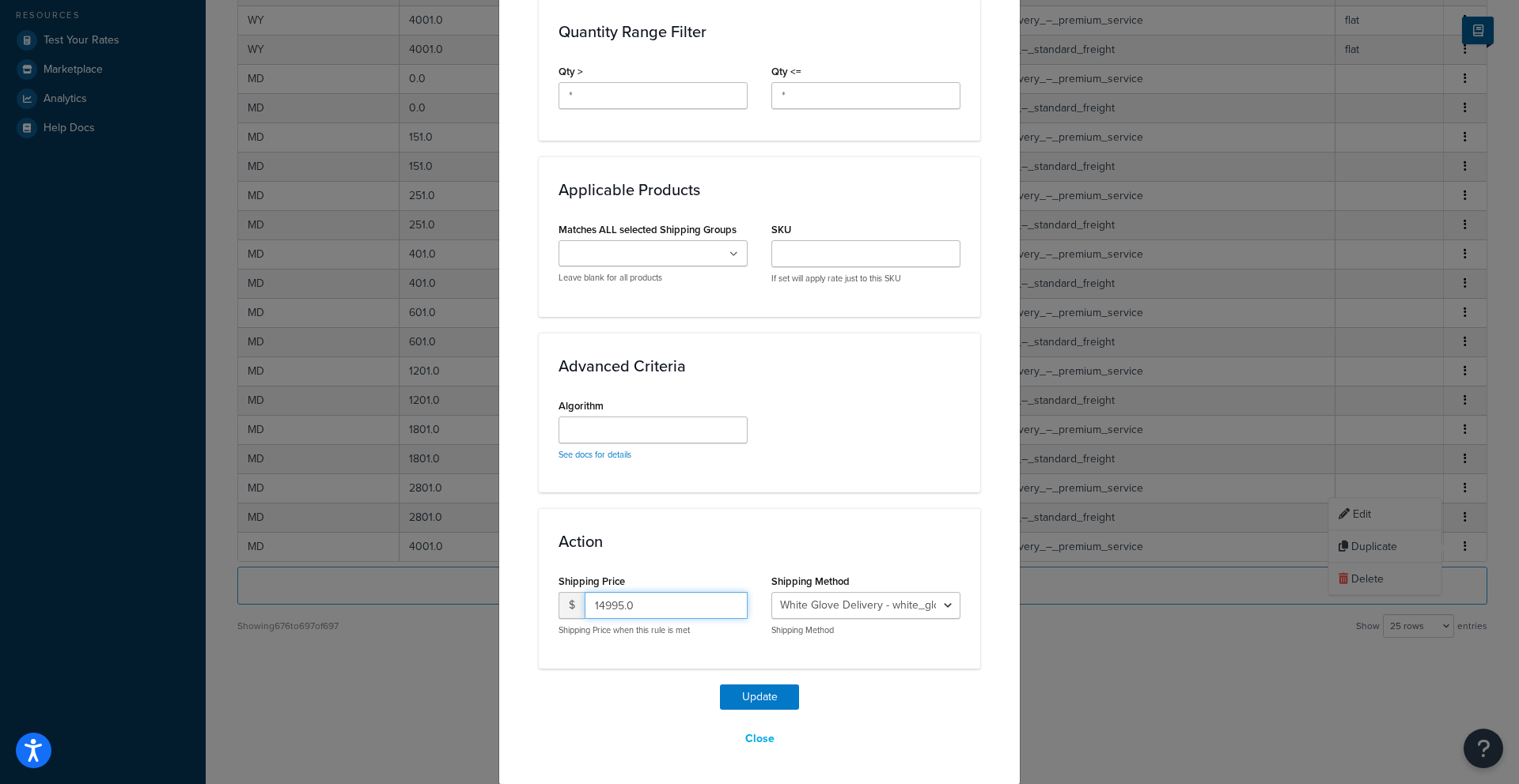
click at [601, 607] on input "14995.0" at bounding box center [666, 606] width 163 height 27
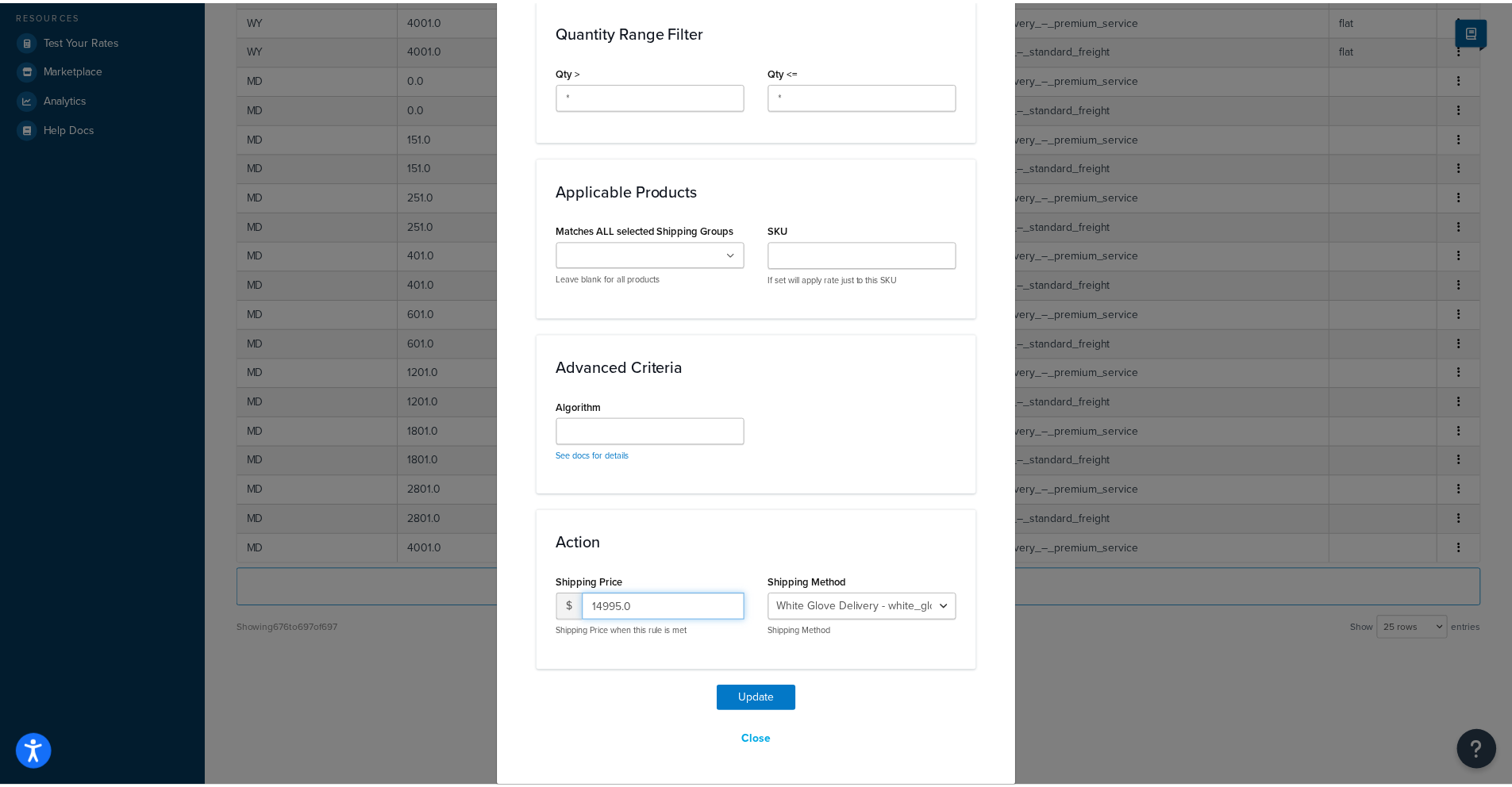
scroll to position [413, 0]
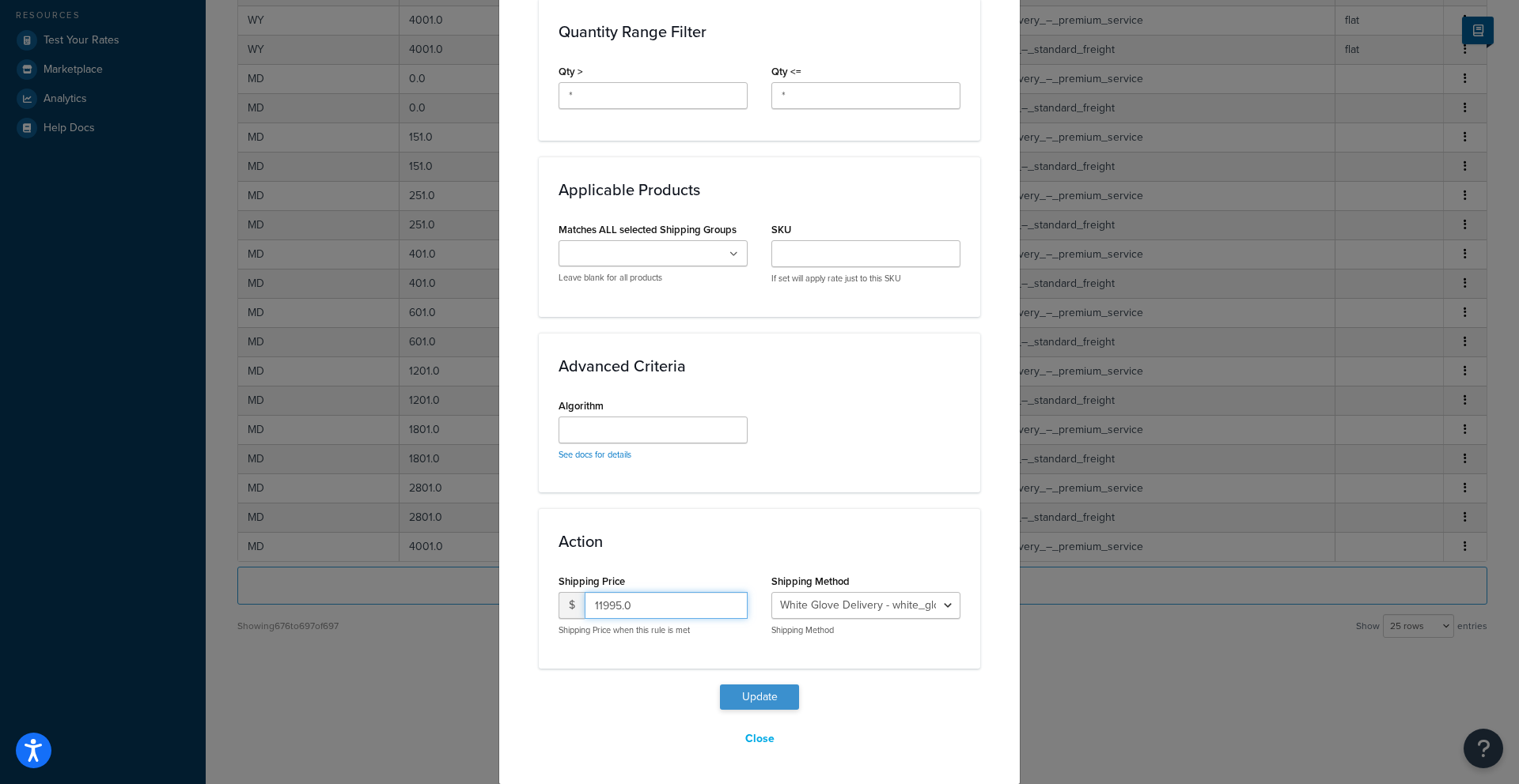
type input "11995.0"
click at [736, 703] on button "Update" at bounding box center [760, 697] width 80 height 25
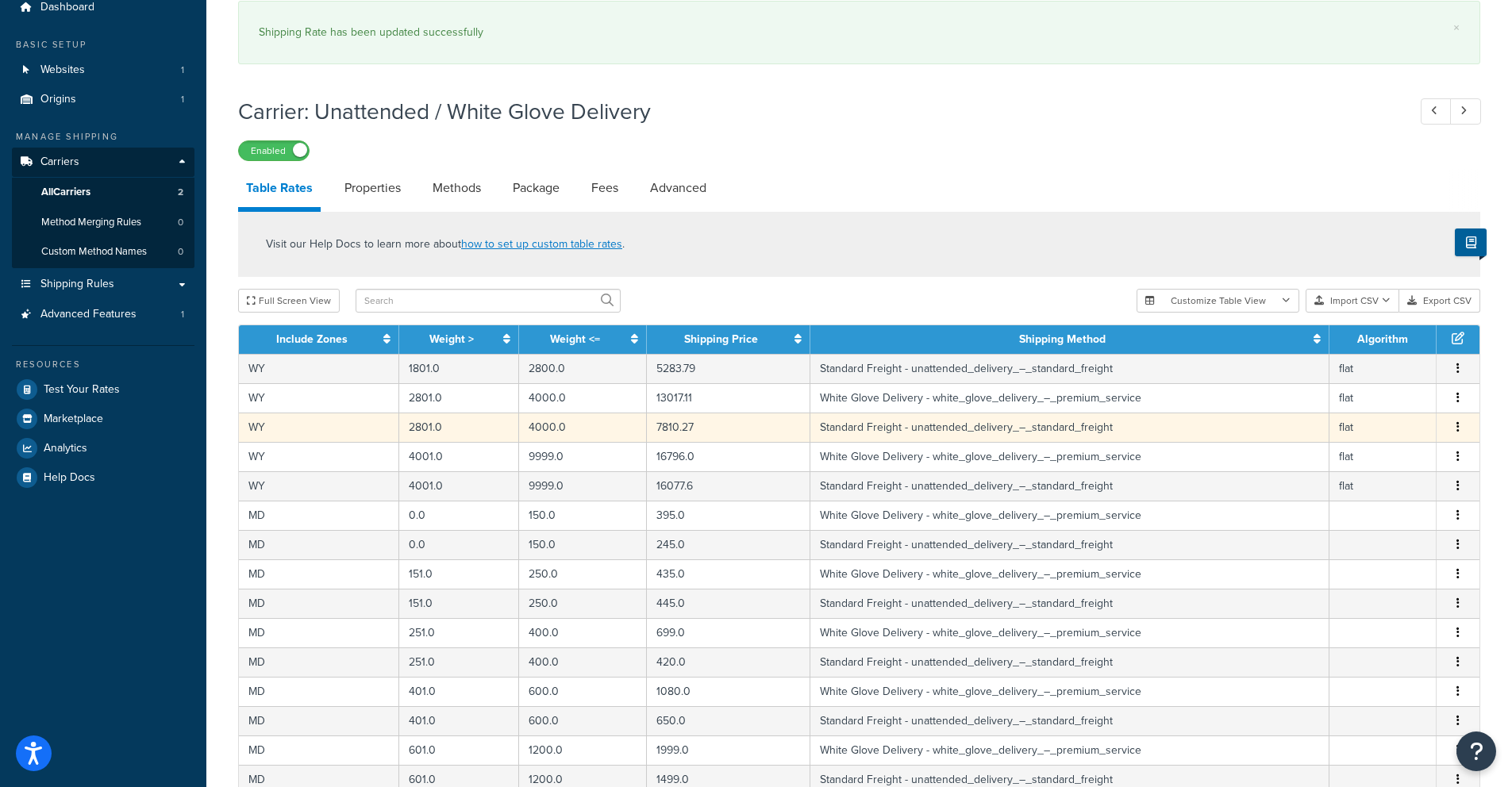
scroll to position [0, 0]
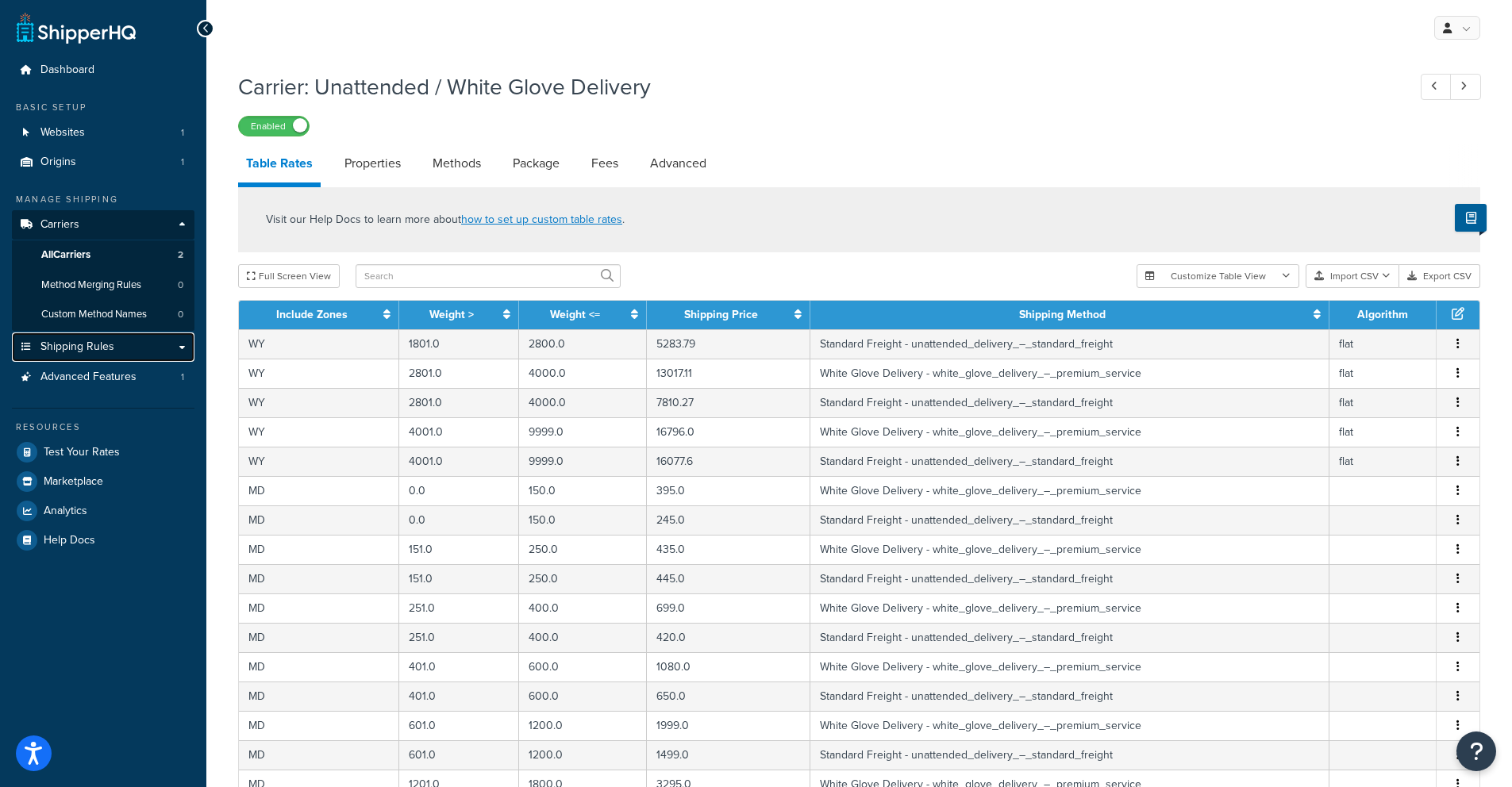
click at [83, 341] on span "Shipping Rules" at bounding box center [77, 347] width 73 height 14
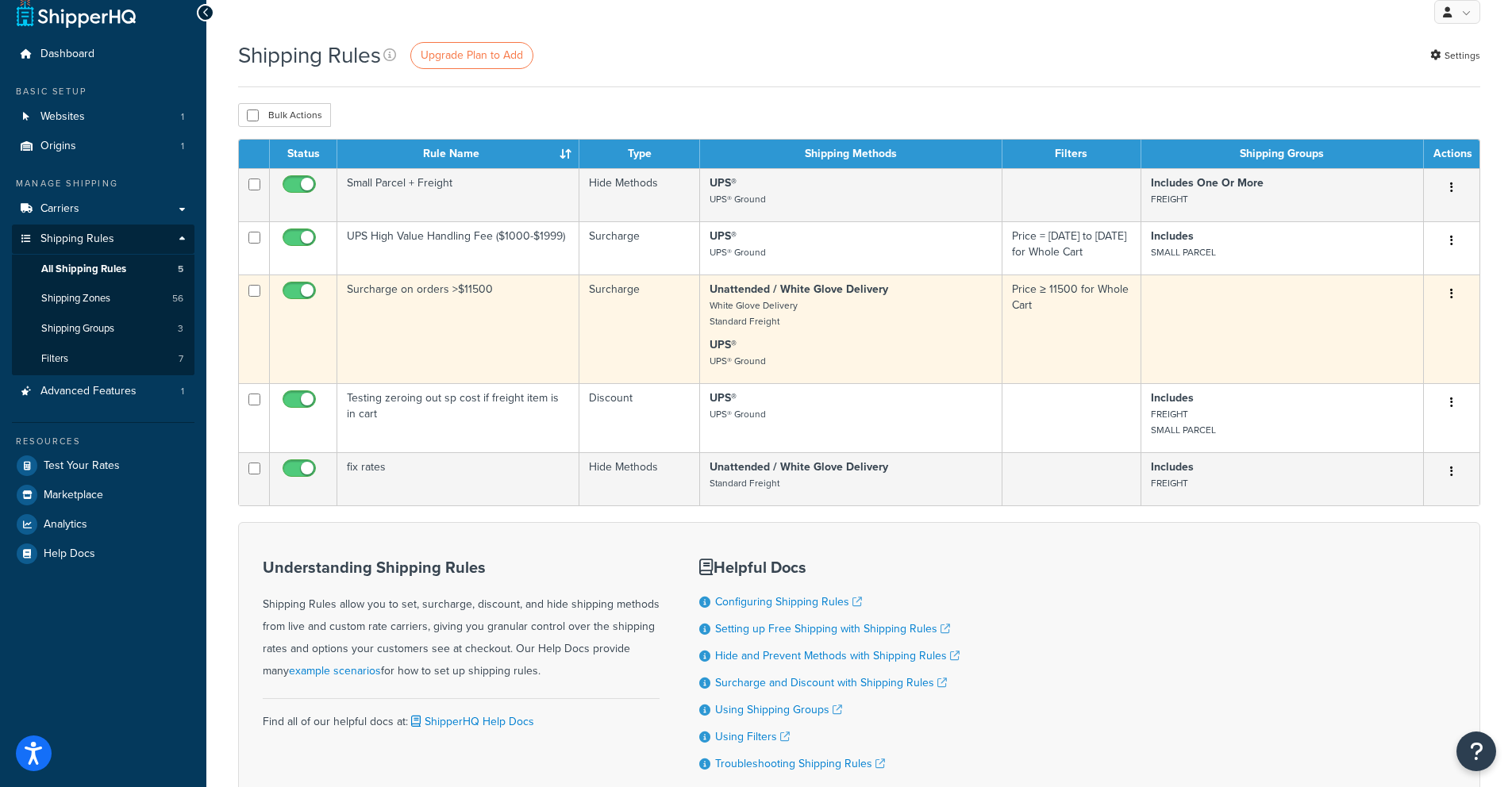
scroll to position [16, 0]
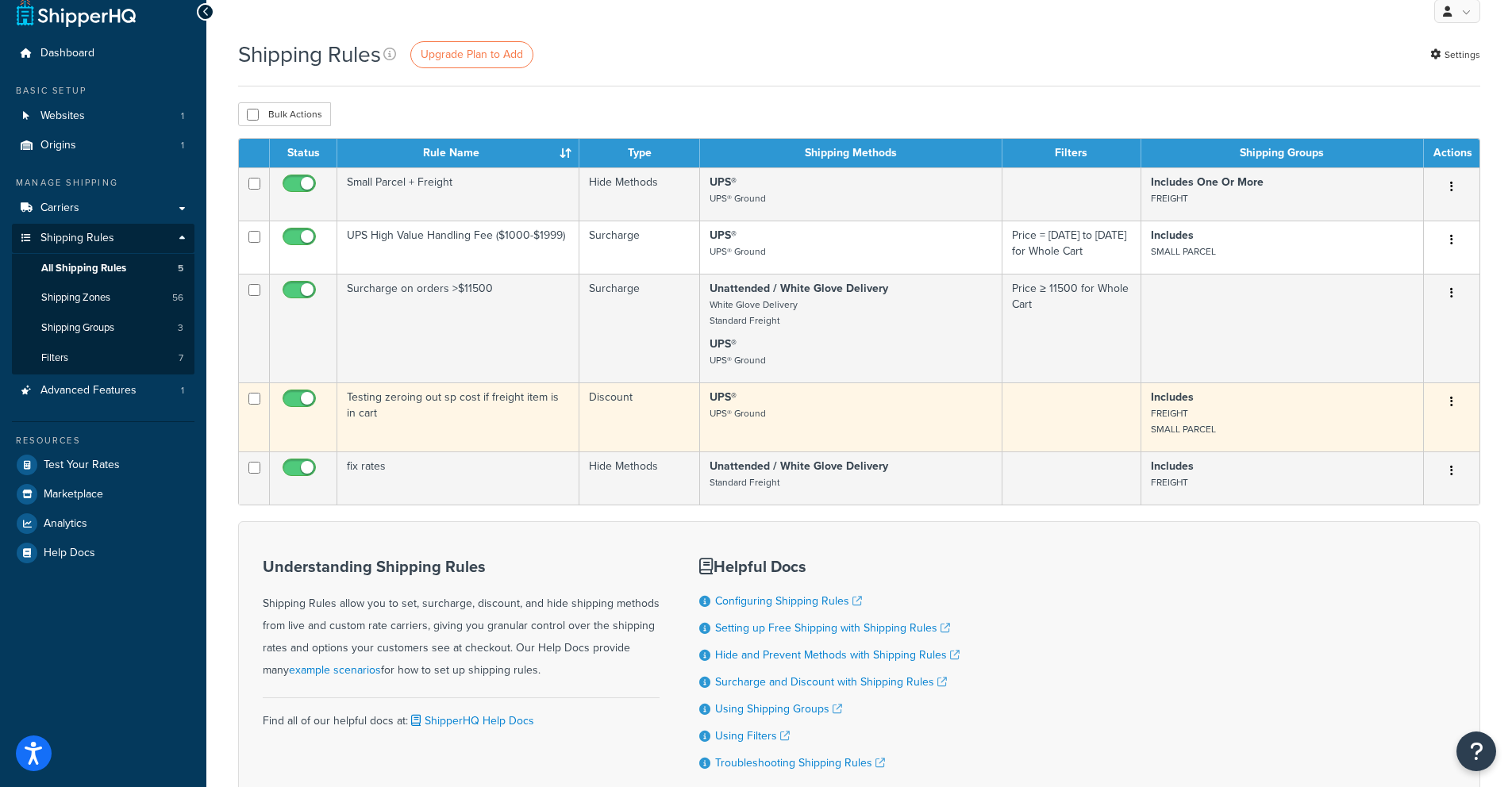
click at [305, 399] on input "checkbox" at bounding box center [301, 403] width 44 height 20
click at [293, 403] on input "checkbox" at bounding box center [301, 403] width 44 height 20
checkbox input "true"
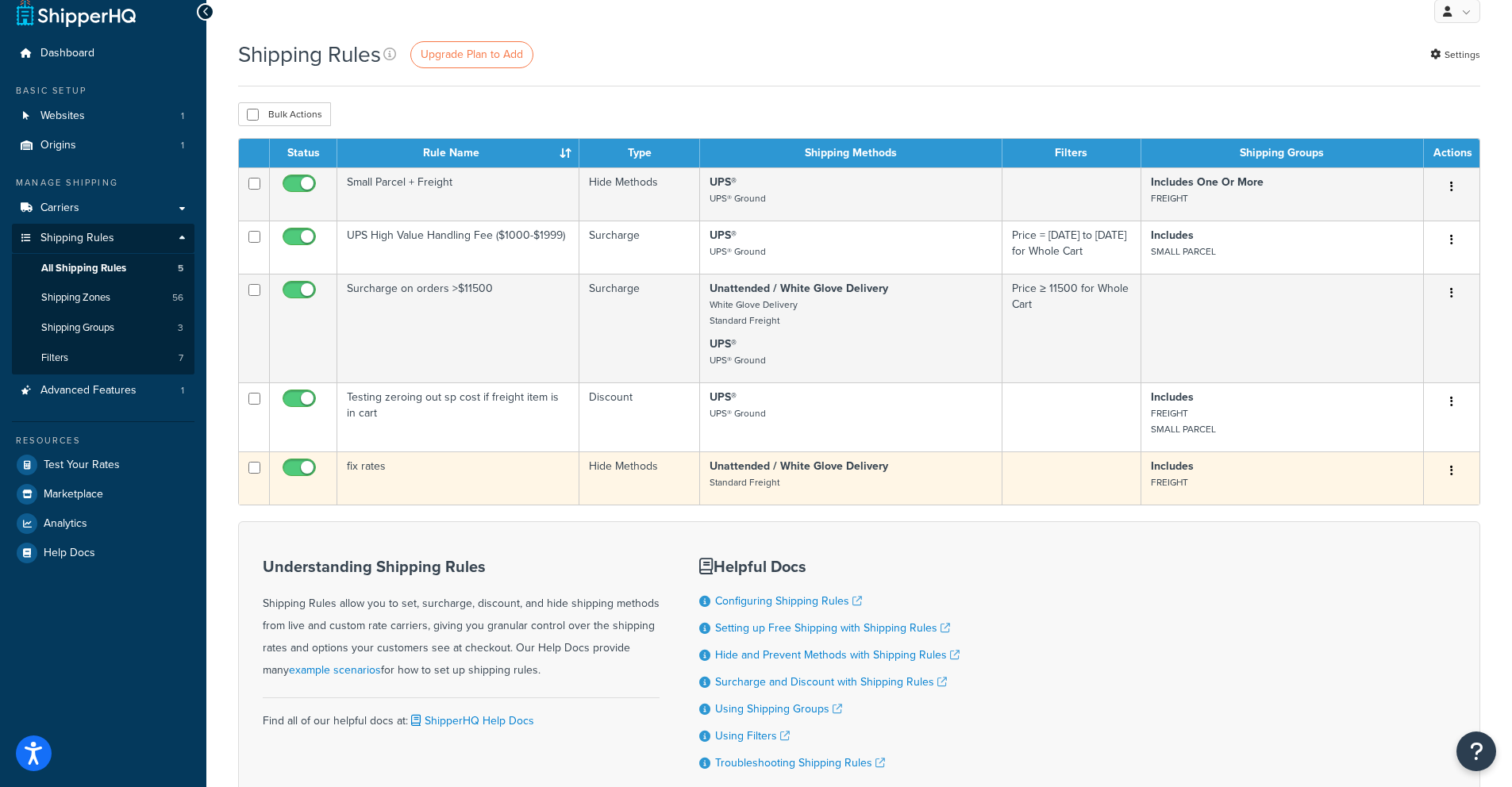
click at [306, 473] on input "checkbox" at bounding box center [301, 472] width 44 height 20
checkbox input "false"
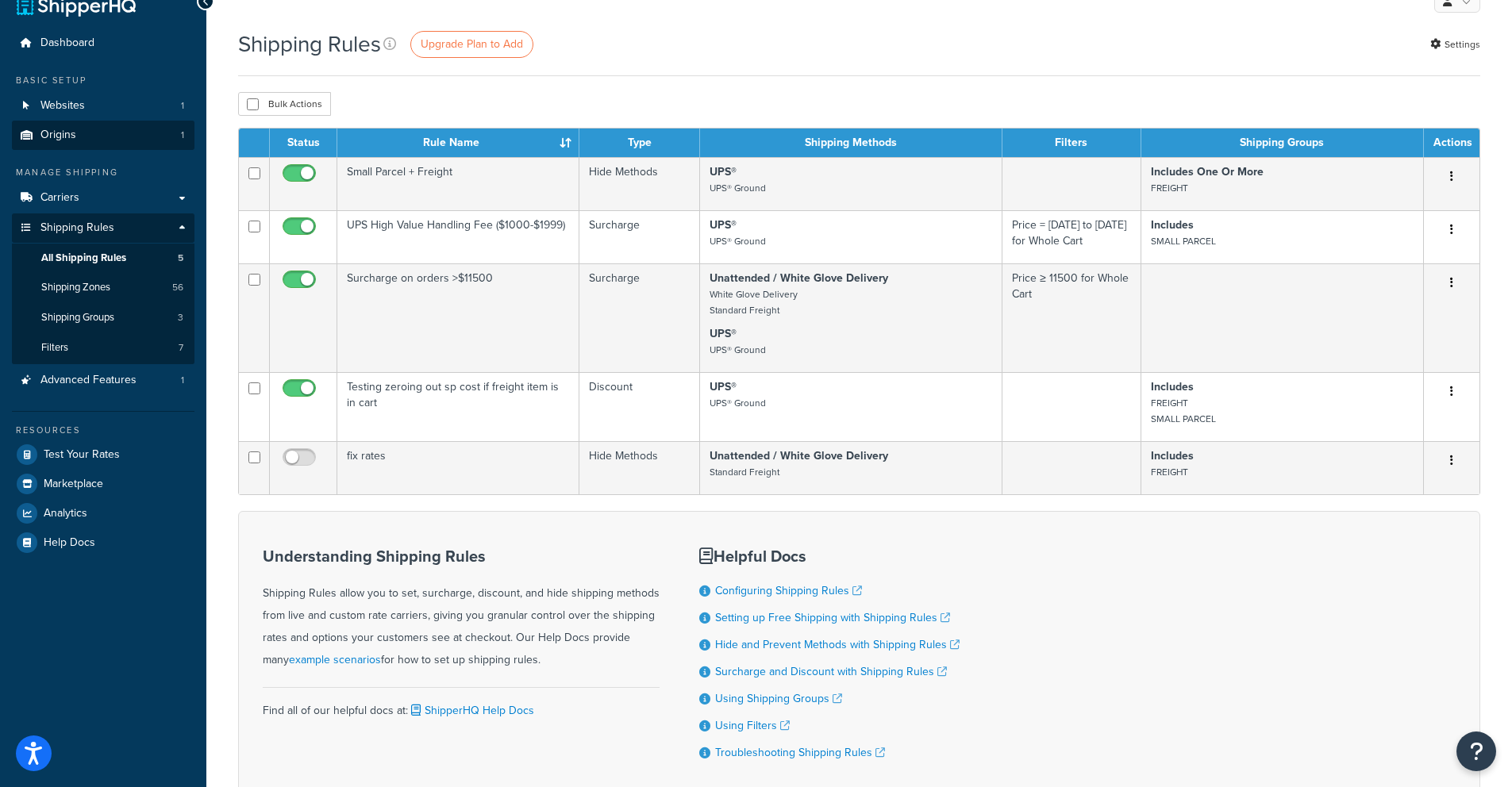
scroll to position [0, 0]
